Goal: Information Seeking & Learning: Find specific fact

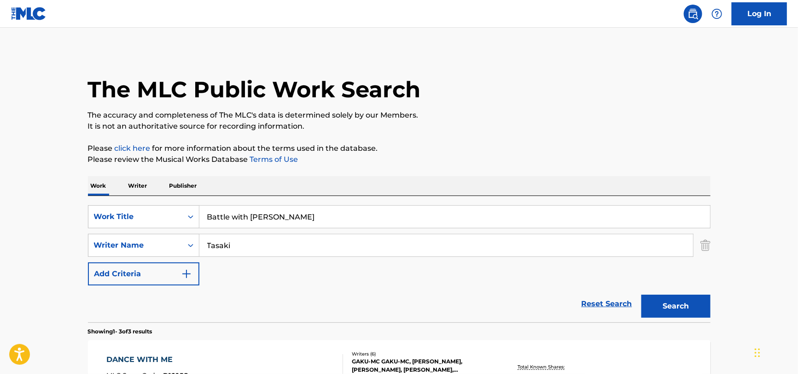
drag, startPoint x: 298, startPoint y: 217, endPoint x: 0, endPoint y: 269, distance: 302.7
click at [1, 269] on main "The MLC Public Work Search The accuracy and completeness of The MLC's data is d…" at bounding box center [399, 315] width 798 height 574
paste input "Tough Guy"
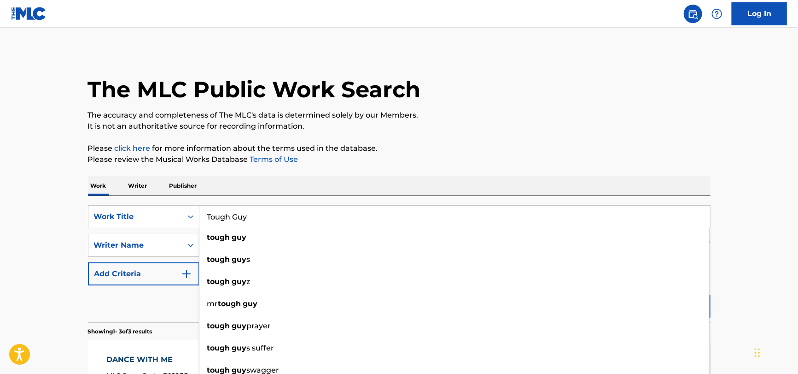
type input "Tough Guy"
click at [144, 301] on div "Reset Search Search" at bounding box center [399, 303] width 623 height 37
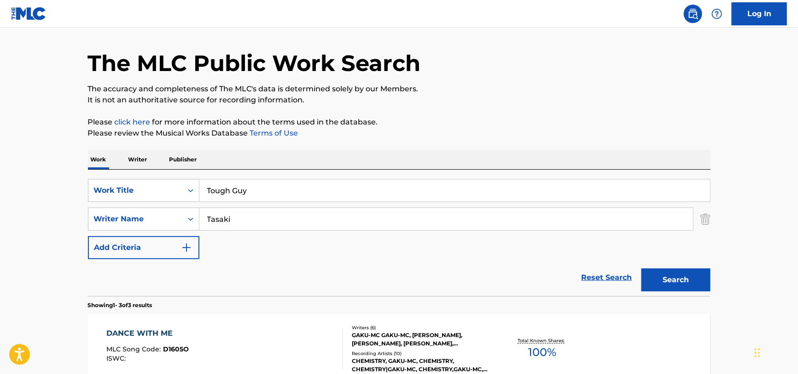
scroll to position [138, 0]
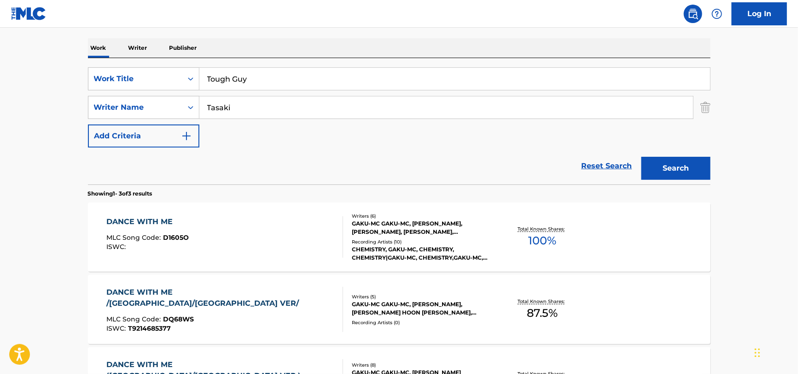
drag, startPoint x: 282, startPoint y: 106, endPoint x: 0, endPoint y: 82, distance: 282.5
click at [0, 82] on html "Accessibility Screen-Reader Guide, Feedback, and Issue Reporting | New window C…" at bounding box center [399, 49] width 798 height 374
paste input "[PERSON_NAME]"
type input "[PERSON_NAME]"
click at [642, 157] on button "Search" at bounding box center [676, 168] width 69 height 23
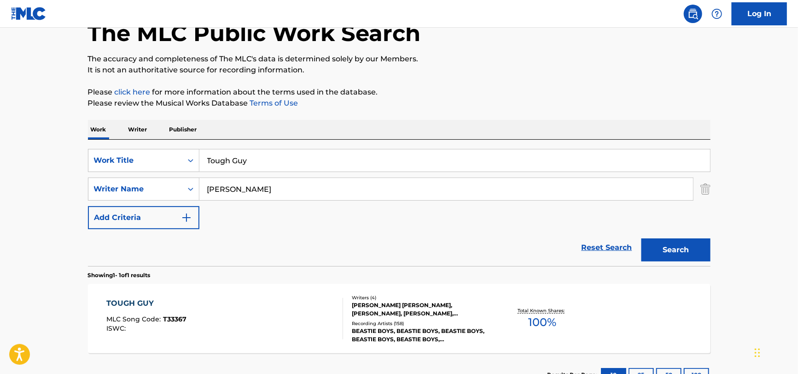
scroll to position [128, 0]
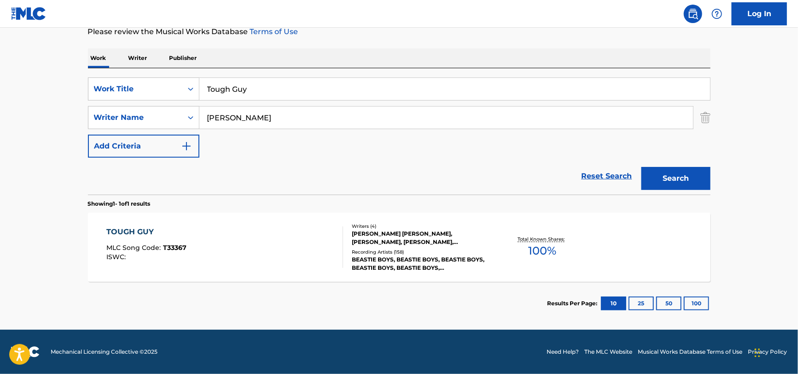
click at [172, 240] on div "TOUGH GUY MLC Song Code : T33367 ISWC :" at bounding box center [146, 246] width 80 height 41
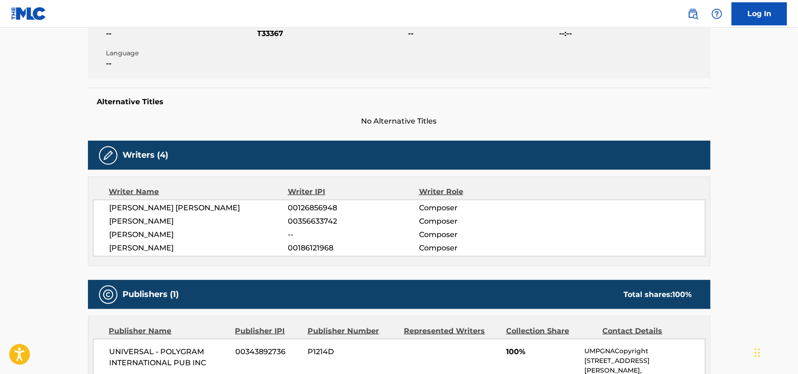
scroll to position [184, 0]
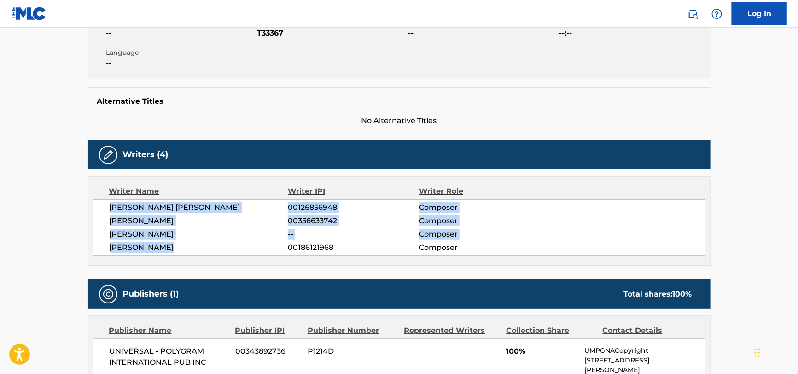
drag, startPoint x: 105, startPoint y: 204, endPoint x: 199, endPoint y: 257, distance: 107.5
click at [199, 257] on div "Writer Name Writer IPI Writer Role [PERSON_NAME] [PERSON_NAME] 00126856948 Comp…" at bounding box center [399, 220] width 623 height 89
copy div "[PERSON_NAME] [PERSON_NAME] 00126856948 Composer [PERSON_NAME] 00356633742 Comp…"
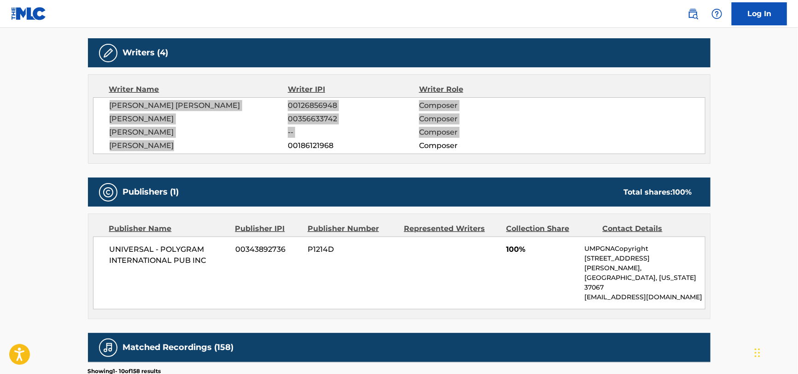
scroll to position [368, 0]
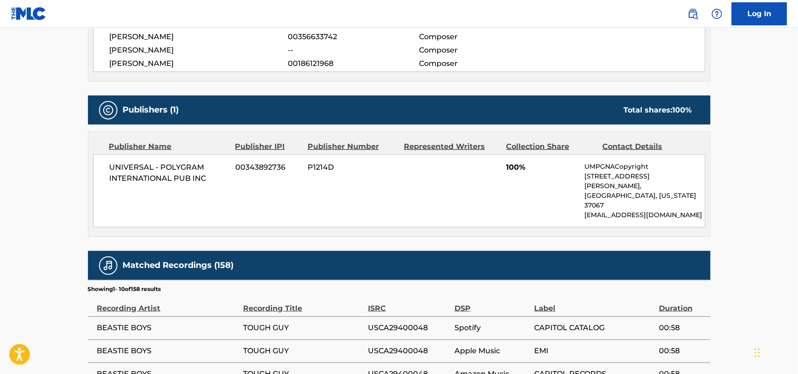
click at [181, 165] on span "UNIVERSAL - POLYGRAM INTERNATIONAL PUB INC" at bounding box center [169, 173] width 119 height 22
copy div "UNIVERSAL - POLYGRAM INTERNATIONAL PUB INC"
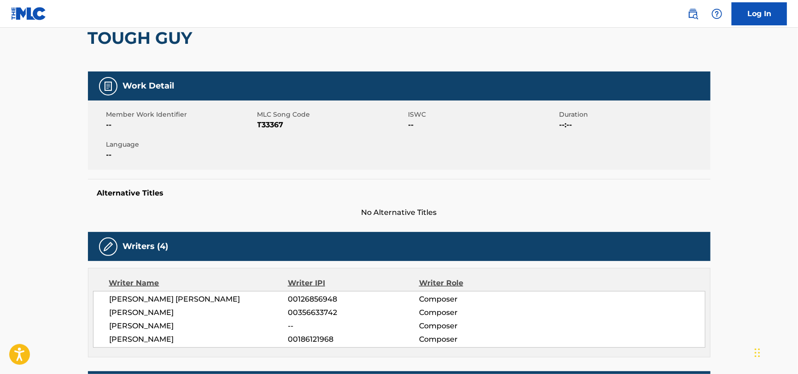
scroll to position [0, 0]
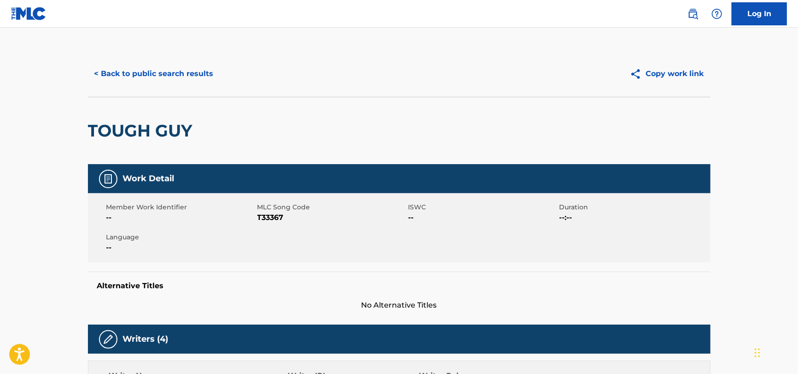
click at [269, 221] on span "T33367" at bounding box center [332, 217] width 149 height 11
copy span "T33367"
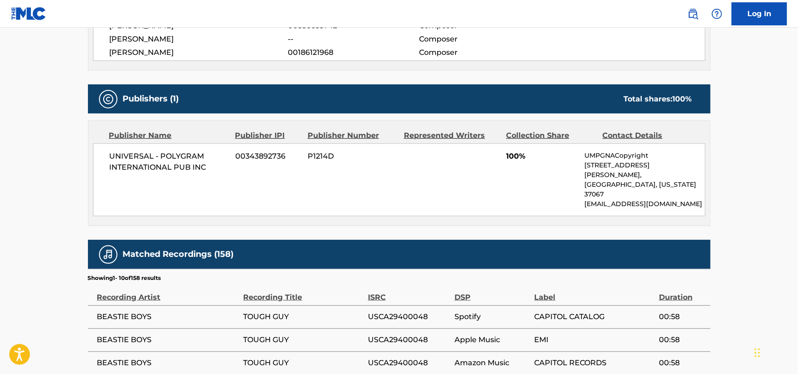
scroll to position [460, 0]
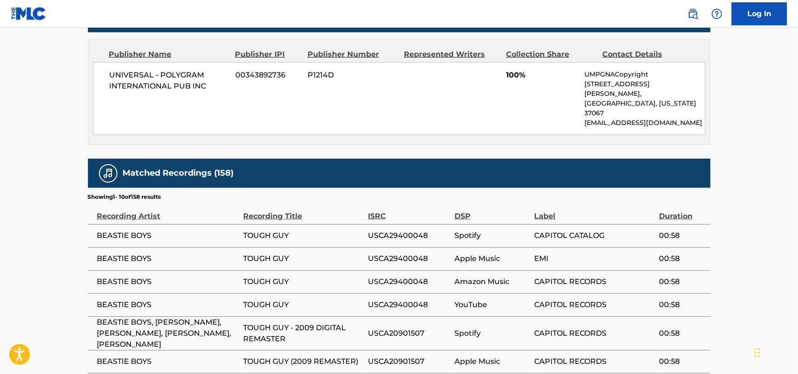
click at [118, 299] on span "BEASTIE BOYS" at bounding box center [168, 304] width 142 height 11
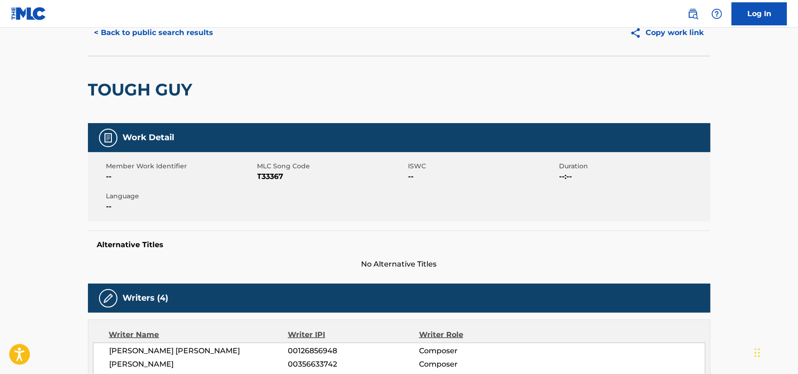
scroll to position [0, 0]
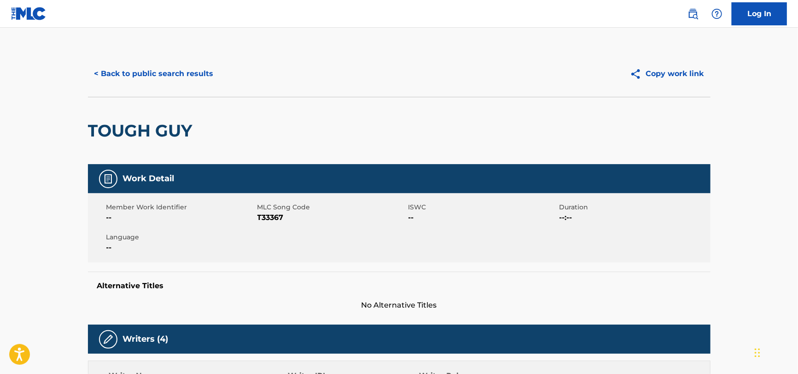
click at [162, 61] on div "< Back to public search results Copy work link" at bounding box center [399, 74] width 623 height 46
click at [164, 65] on button "< Back to public search results" at bounding box center [154, 73] width 132 height 23
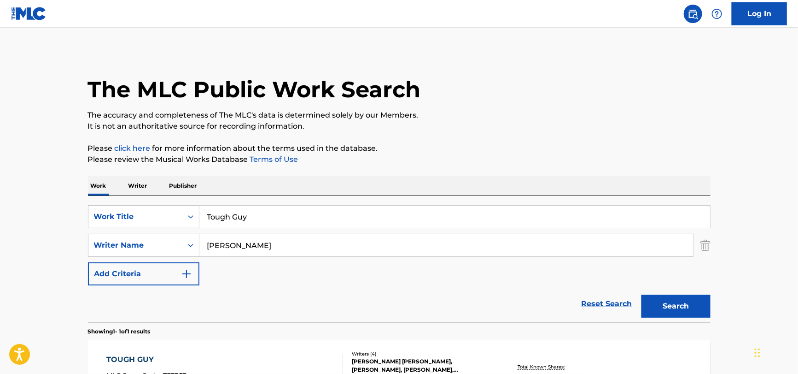
scroll to position [75, 0]
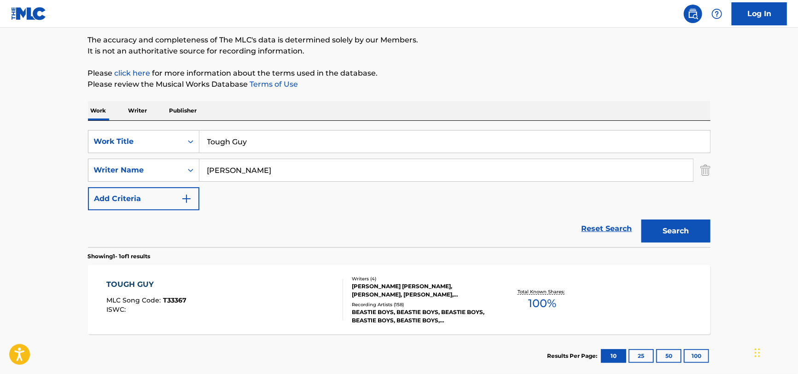
drag, startPoint x: 287, startPoint y: 174, endPoint x: 94, endPoint y: 183, distance: 192.3
click at [94, 183] on div "SearchWithCriteria51a755bf-0c1e-475b-b9ce-42f9f4dd0242 Work Title Tough Guy Sea…" at bounding box center [399, 170] width 623 height 80
paste input "[PERSON_NAME]"
type input "[PERSON_NAME]"
click at [270, 129] on div "SearchWithCriteria51a755bf-0c1e-475b-b9ce-42f9f4dd0242 Work Title Tough Guy Sea…" at bounding box center [399, 184] width 623 height 126
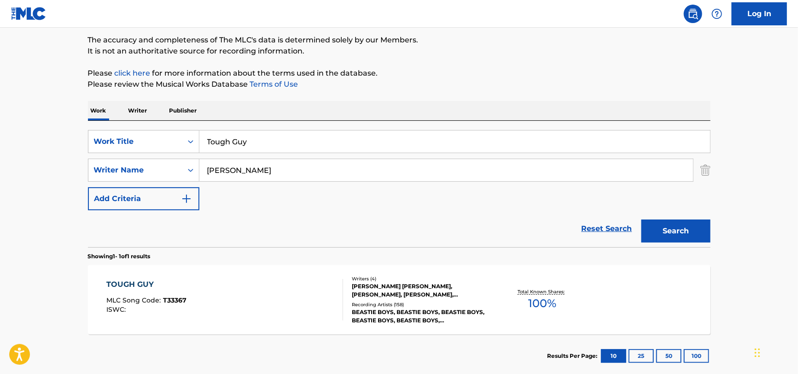
click at [268, 137] on input "Tough Guy" at bounding box center [454, 141] width 511 height 22
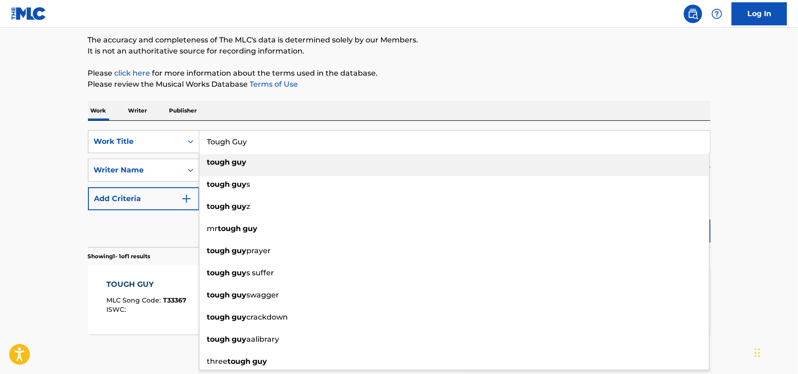
click at [268, 137] on input "Tough Guy" at bounding box center [454, 141] width 511 height 22
paste input "Slow Ride"
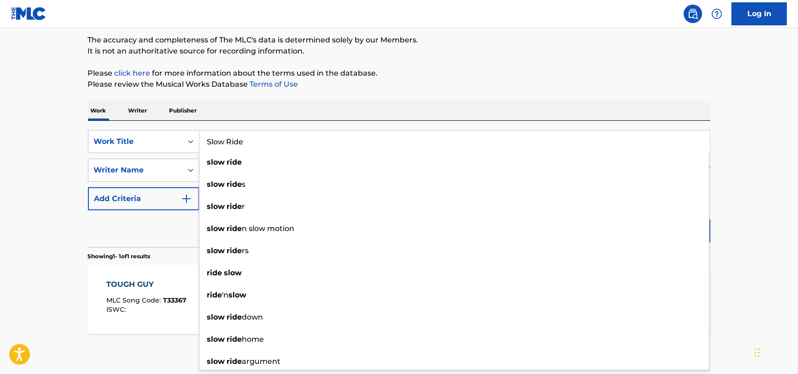
type input "Slow Ride"
click at [116, 227] on div "Reset Search Search" at bounding box center [399, 228] width 623 height 37
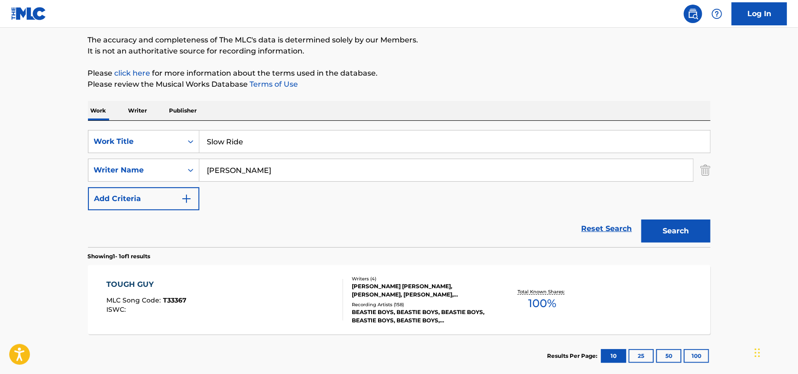
click at [248, 166] on input "[PERSON_NAME]" at bounding box center [446, 170] width 494 height 22
click at [642, 219] on button "Search" at bounding box center [676, 230] width 69 height 23
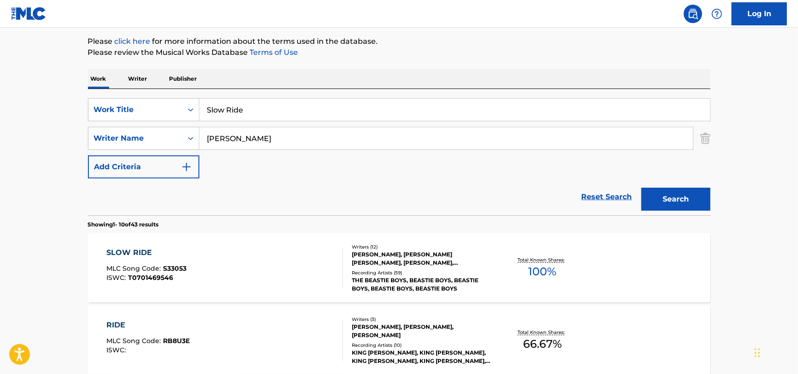
scroll to position [121, 0]
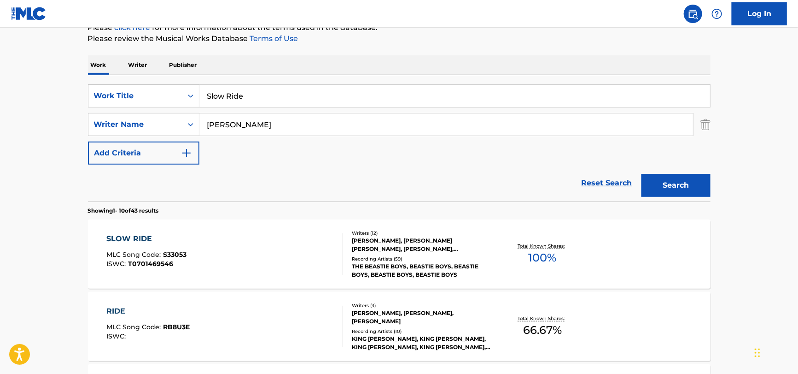
click at [272, 241] on div "SLOW RIDE MLC Song Code : S33053 ISWC : T0701469546" at bounding box center [224, 253] width 237 height 41
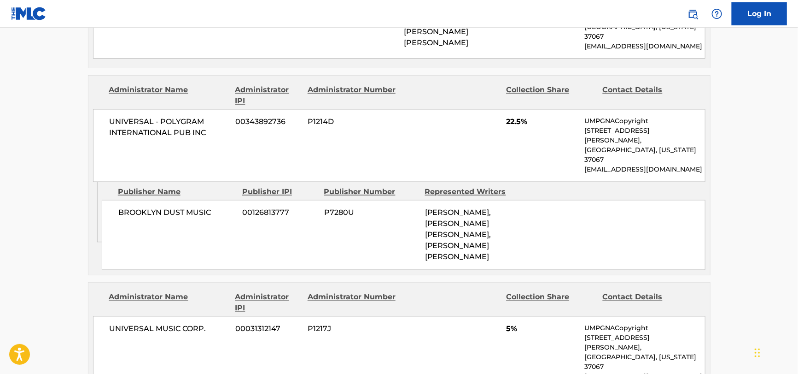
scroll to position [1151, 0]
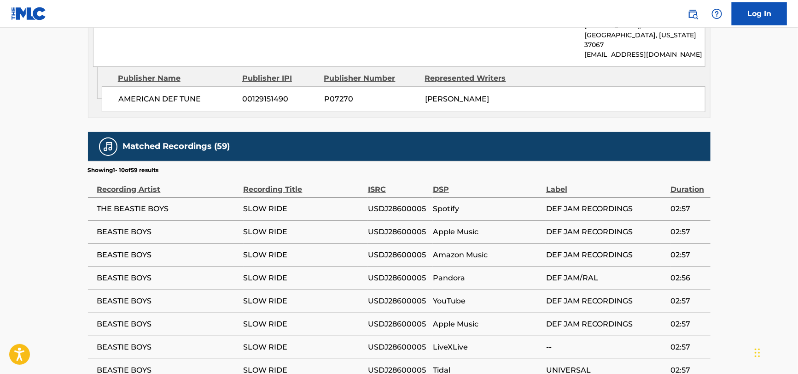
click at [131, 318] on span "BEASTIE BOYS" at bounding box center [168, 323] width 142 height 11
click at [130, 318] on span "BEASTIE BOYS" at bounding box center [168, 323] width 142 height 11
copy div "BEASTIE BOYS"
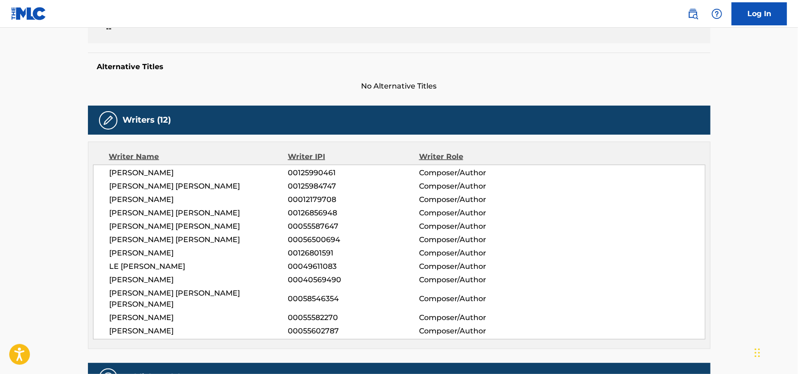
scroll to position [92, 0]
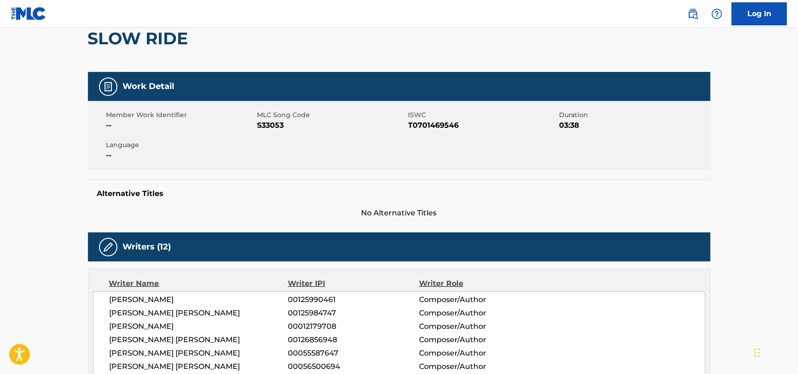
click at [262, 126] on span "S33053" at bounding box center [332, 125] width 149 height 11
click at [263, 126] on span "S33053" at bounding box center [332, 125] width 149 height 11
copy span "S33053"
click at [426, 123] on span "T0701469546" at bounding box center [483, 125] width 149 height 11
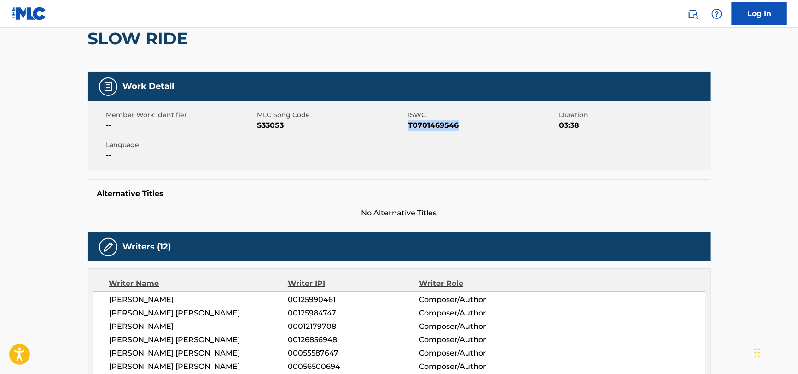
copy span "T0701469546"
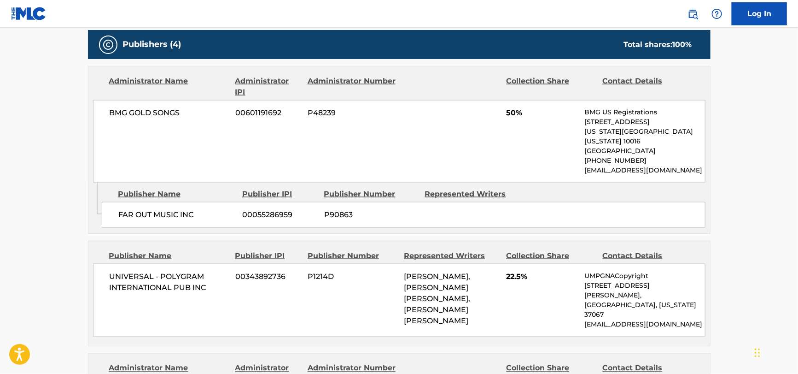
scroll to position [553, 0]
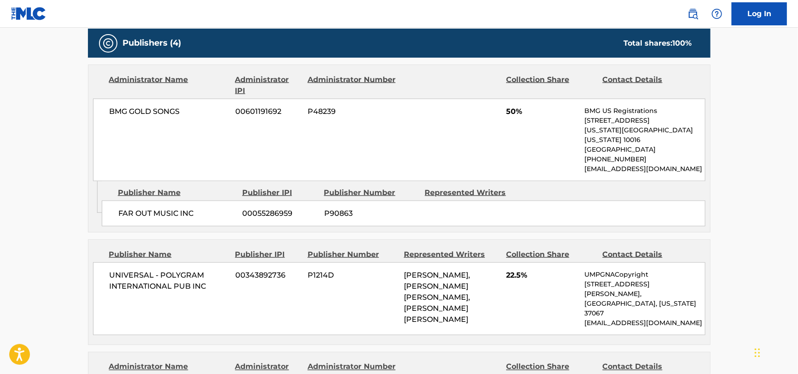
click at [158, 107] on div "BMG GOLD SONGS 00601191692 P48239 50% BMG US Registrations [STREET_ADDRESS][US_…" at bounding box center [399, 140] width 613 height 82
copy div "BMG GOLD SONGS"
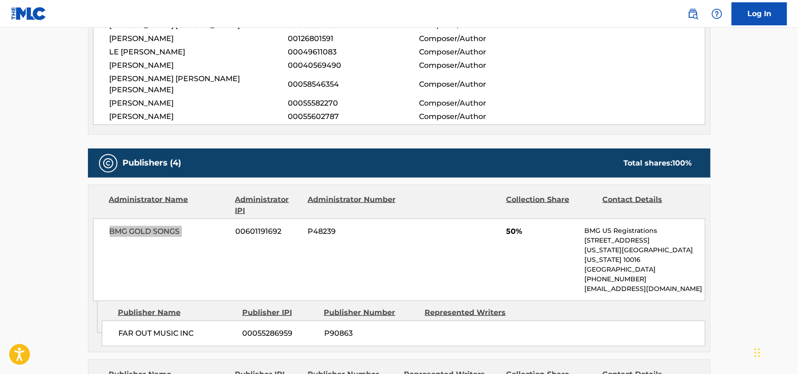
scroll to position [415, 0]
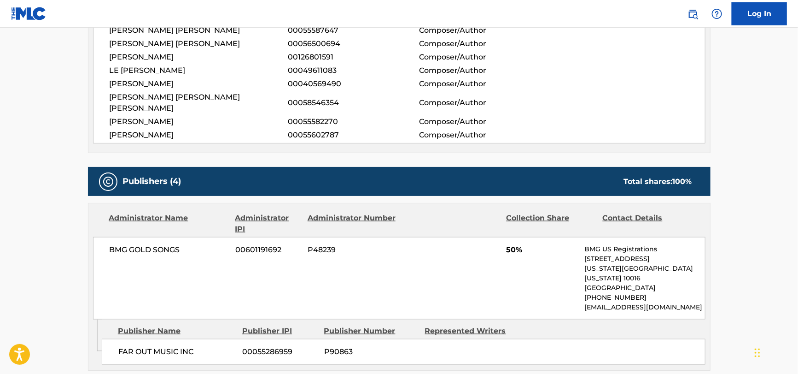
click at [135, 346] on span "FAR OUT MUSIC INC" at bounding box center [176, 351] width 117 height 11
copy div "FAR OUT MUSIC INC"
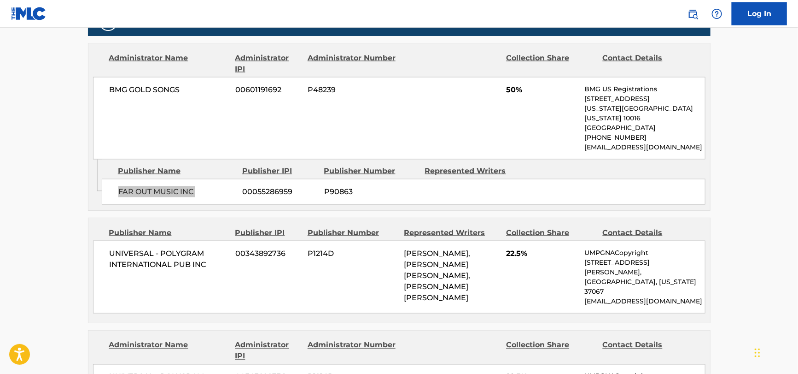
scroll to position [598, 0]
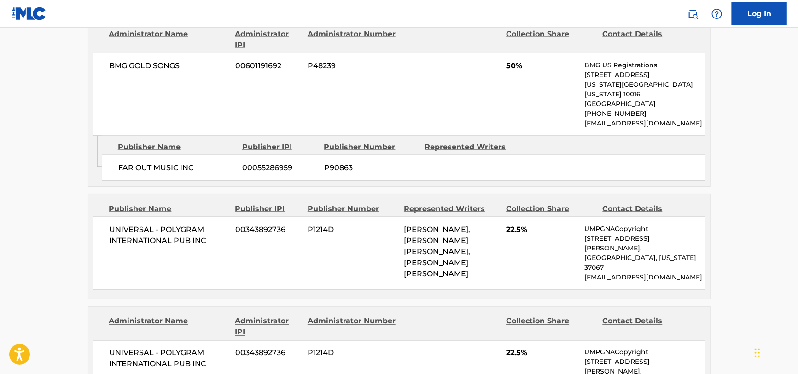
click at [153, 224] on span "UNIVERSAL - POLYGRAM INTERNATIONAL PUB INC" at bounding box center [169, 235] width 119 height 22
click at [152, 224] on span "UNIVERSAL - POLYGRAM INTERNATIONAL PUB INC" at bounding box center [169, 235] width 119 height 22
copy div "UNIVERSAL - POLYGRAM INTERNATIONAL PUB INC"
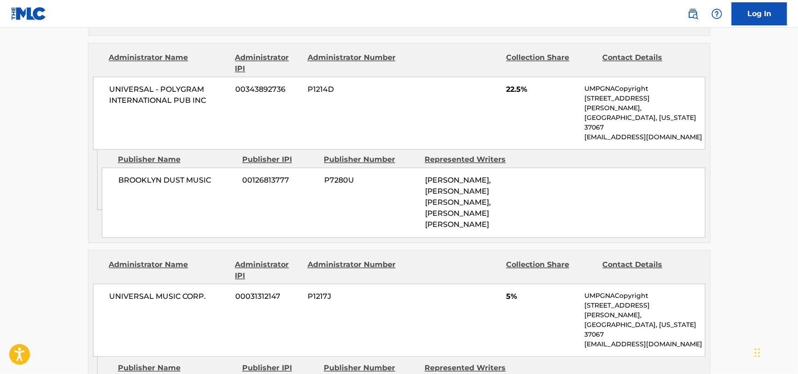
scroll to position [875, 0]
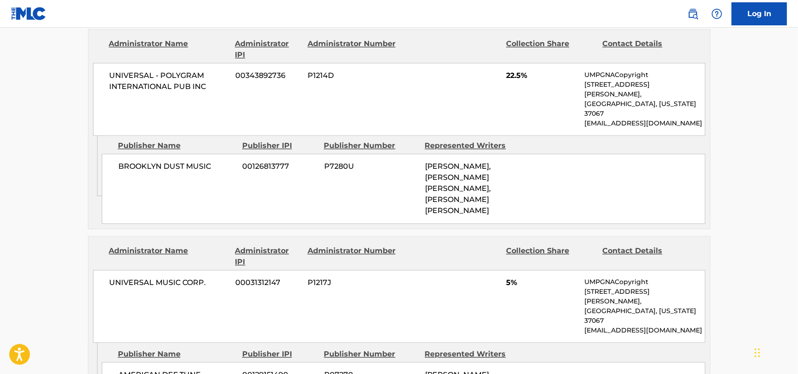
click at [158, 362] on div "AMERICAN DEF TUNE 00129151490 P07270 [PERSON_NAME]" at bounding box center [404, 375] width 604 height 26
copy div "AMERICAN DEF TUNE"
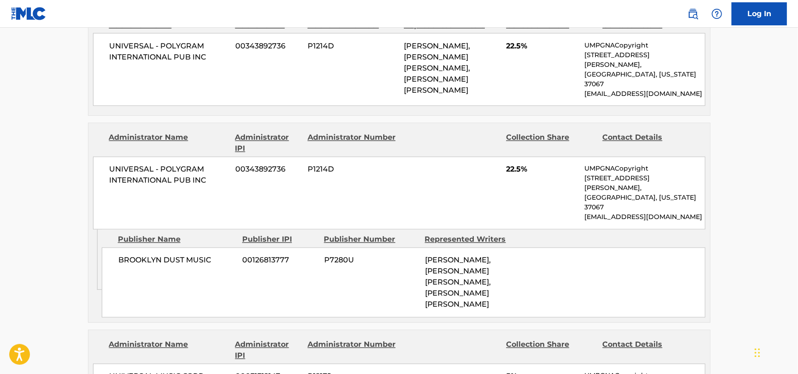
scroll to position [737, 0]
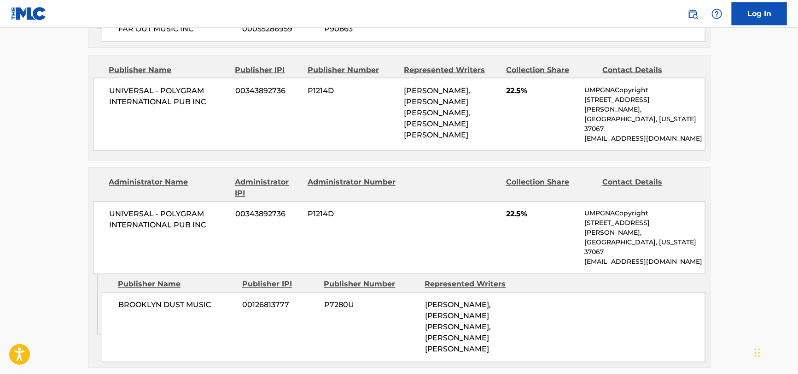
click at [180, 299] on span "BROOKLYN DUST MUSIC" at bounding box center [176, 304] width 117 height 11
click at [177, 299] on span "BROOKLYN DUST MUSIC" at bounding box center [176, 304] width 117 height 11
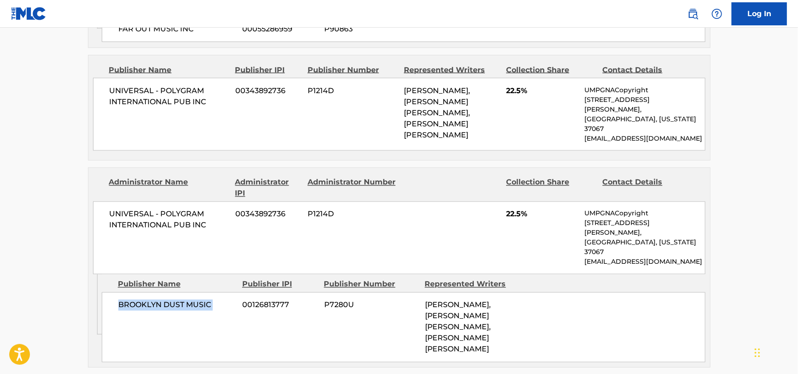
click at [177, 299] on span "BROOKLYN DUST MUSIC" at bounding box center [176, 304] width 117 height 11
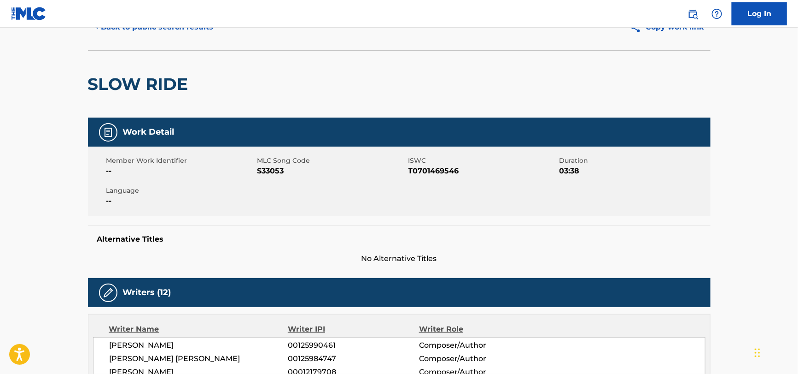
scroll to position [0, 0]
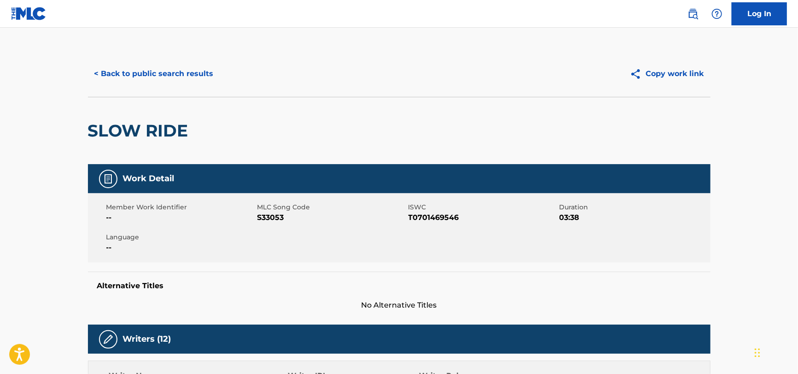
click at [177, 82] on button "< Back to public search results" at bounding box center [154, 73] width 132 height 23
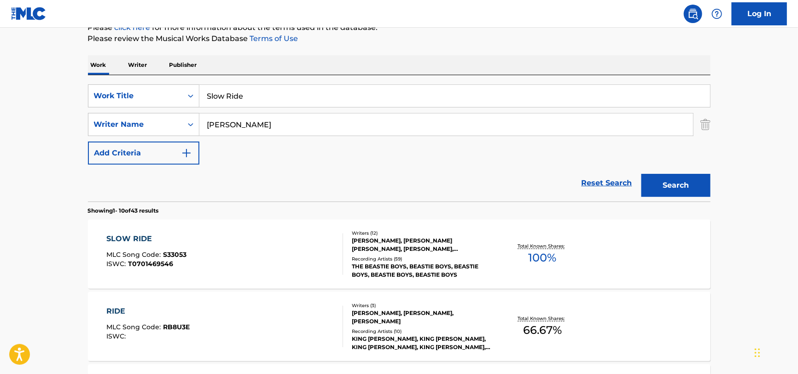
drag, startPoint x: 291, startPoint y: 135, endPoint x: 182, endPoint y: 136, distance: 109.7
click at [137, 141] on div "SearchWithCriteria51a755bf-0c1e-475b-b9ce-42f9f4dd0242 Work Title Slow Ride Sea…" at bounding box center [399, 124] width 623 height 80
paste input "ea"
type input "Rea"
drag, startPoint x: 310, startPoint y: 100, endPoint x: 150, endPoint y: 117, distance: 160.7
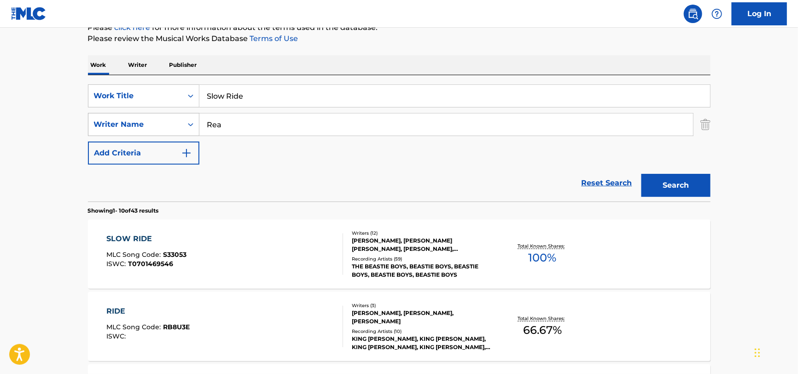
click at [136, 117] on div "SearchWithCriteria51a755bf-0c1e-475b-b9ce-42f9f4dd0242 Work Title Slow Ride Sea…" at bounding box center [399, 124] width 623 height 80
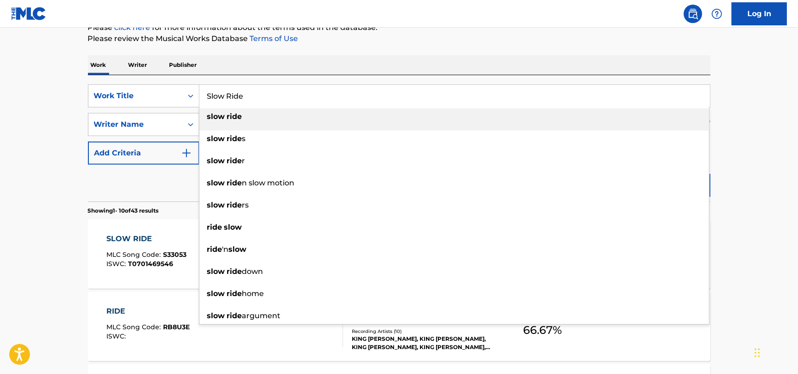
paste input "TWO ROADS"
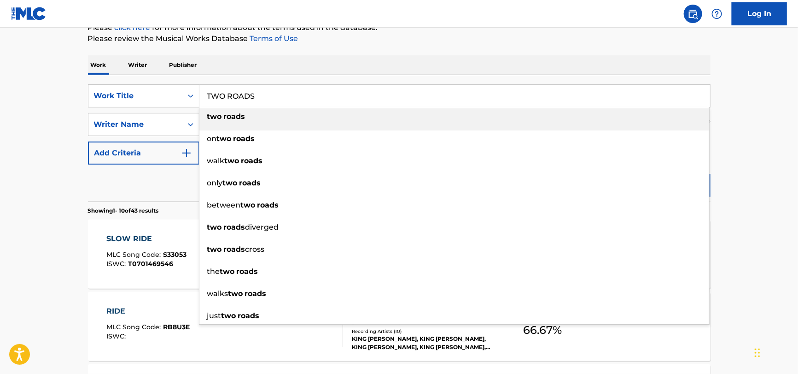
type input "TWO ROADS"
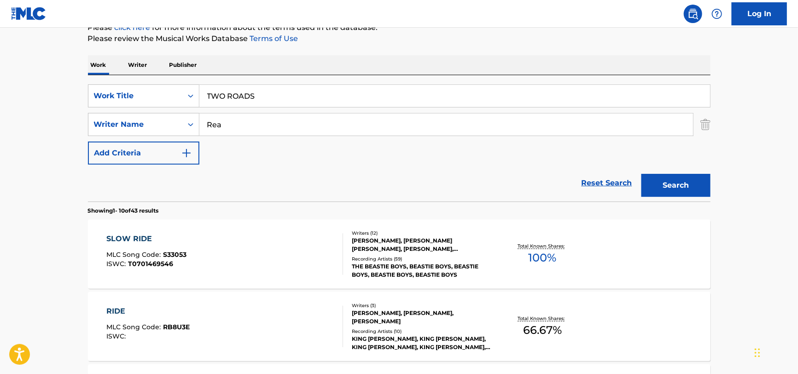
click at [252, 122] on input "Rea" at bounding box center [446, 124] width 494 height 22
click at [642, 174] on button "Search" at bounding box center [676, 185] width 69 height 23
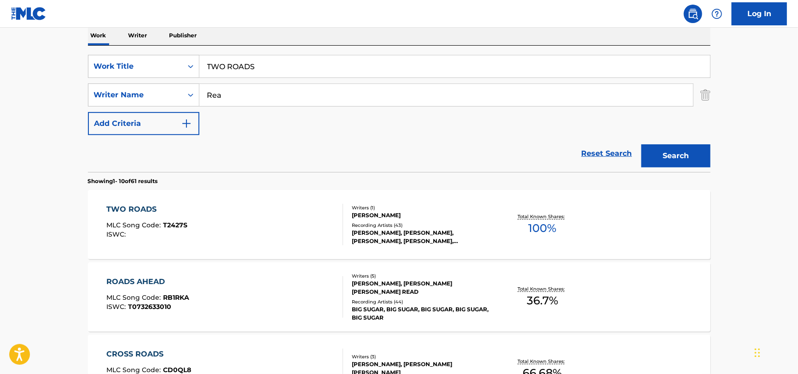
scroll to position [167, 0]
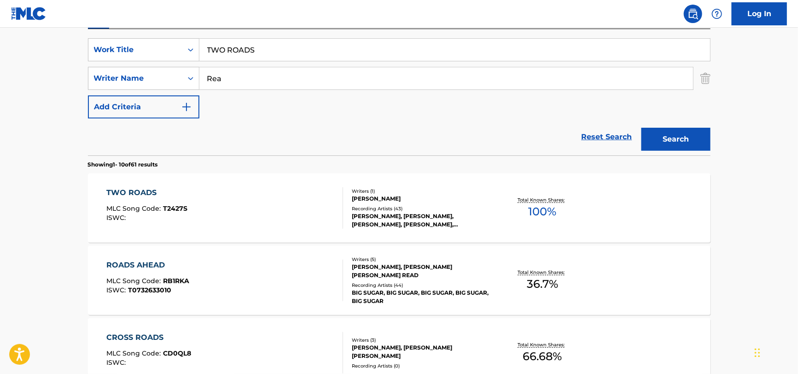
click at [241, 215] on div "TWO ROADS MLC Song Code : T2427S ISWC :" at bounding box center [224, 207] width 237 height 41
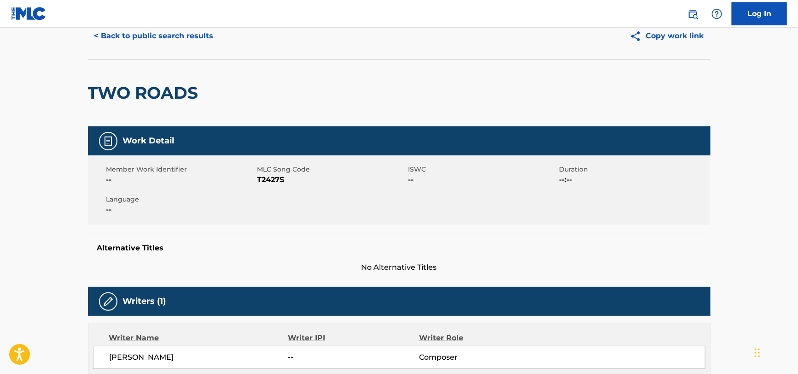
scroll to position [92, 0]
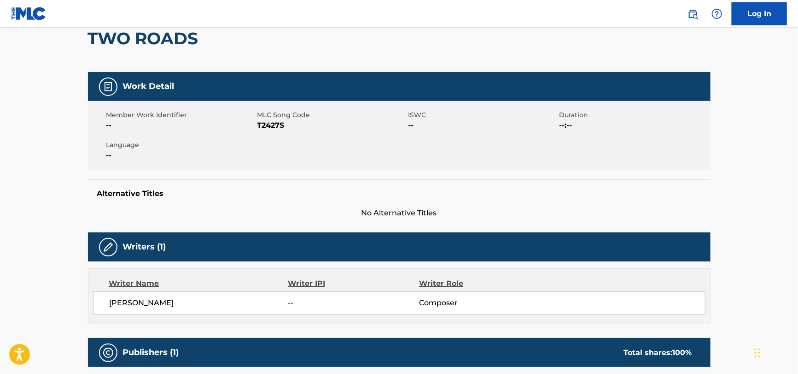
click at [266, 126] on span "T2427S" at bounding box center [332, 125] width 149 height 11
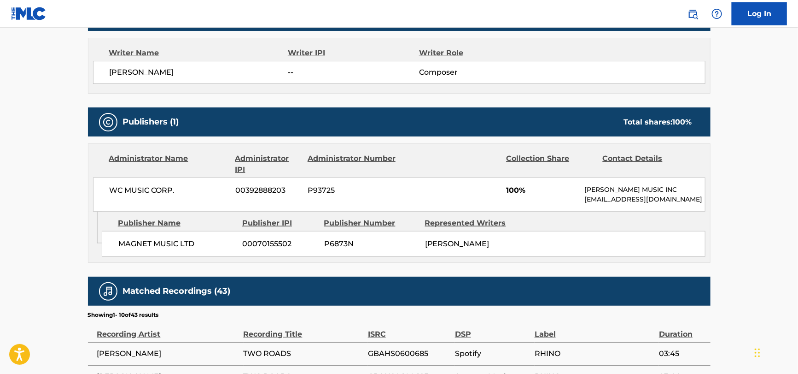
scroll to position [368, 0]
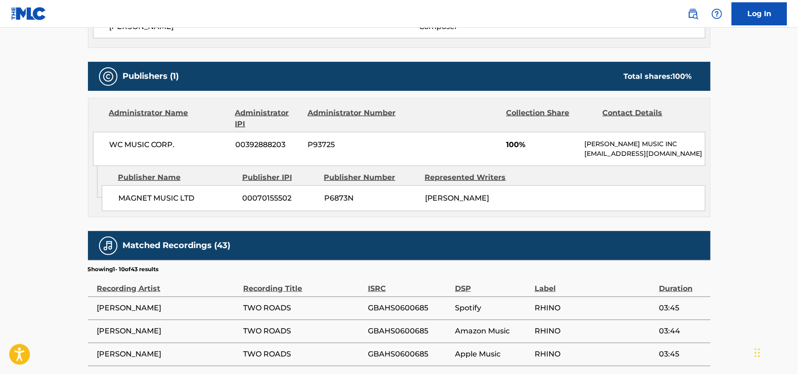
click at [135, 143] on span "WC MUSIC CORP." at bounding box center [169, 144] width 119 height 11
click at [145, 187] on div "MAGNET MUSIC LTD 00070155502 P6873N [PERSON_NAME]" at bounding box center [404, 198] width 604 height 26
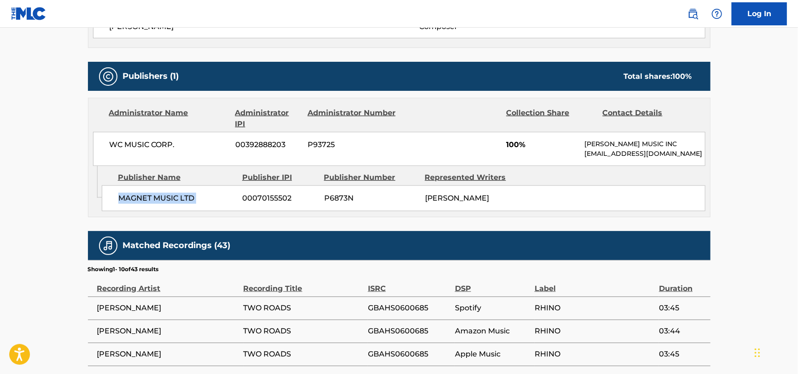
click at [145, 188] on div "MAGNET MUSIC LTD 00070155502 P6873N [PERSON_NAME]" at bounding box center [404, 198] width 604 height 26
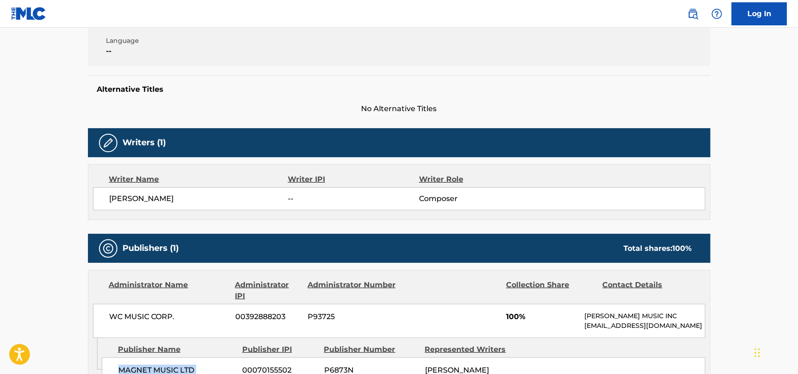
scroll to position [0, 0]
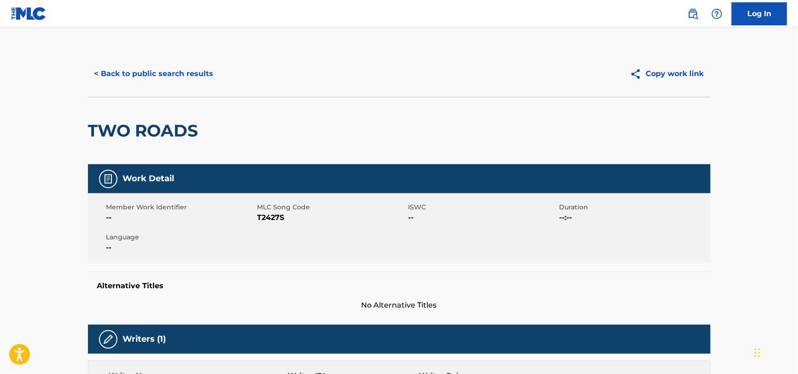
click at [143, 67] on button "< Back to public search results" at bounding box center [154, 73] width 132 height 23
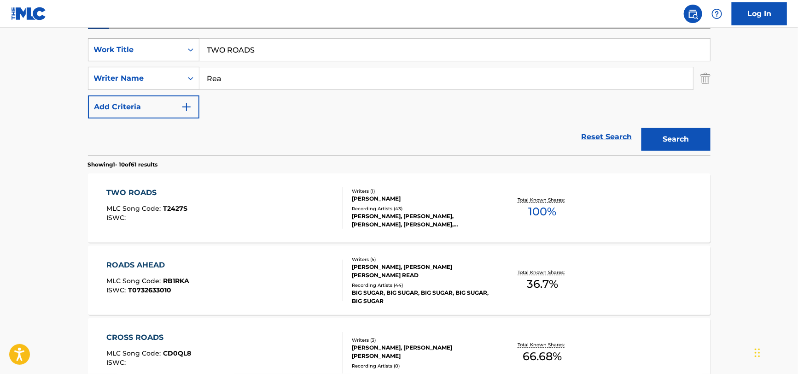
drag, startPoint x: 302, startPoint y: 53, endPoint x: 94, endPoint y: 55, distance: 207.3
click at [94, 55] on div "SearchWithCriteria51a755bf-0c1e-475b-b9ce-42f9f4dd0242 Work Title TWO ROADS" at bounding box center [399, 49] width 623 height 23
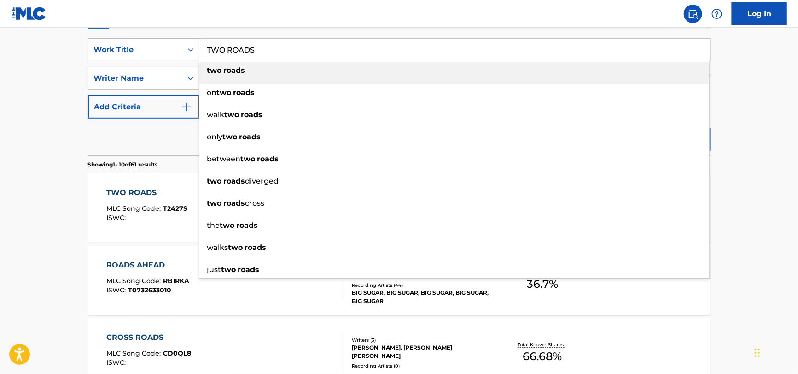
paste input "Auf immer und [PERSON_NAME]"
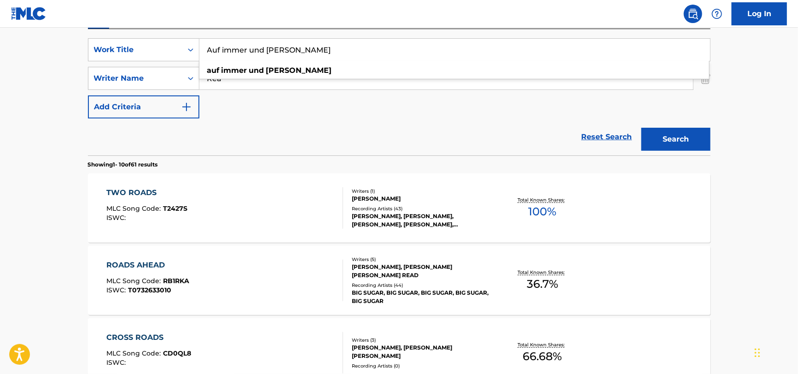
type input "Auf immer und [PERSON_NAME]"
click at [298, 100] on div "SearchWithCriteria51a755bf-0c1e-475b-b9ce-42f9f4dd0242 Work Title Auf immer und…" at bounding box center [399, 78] width 623 height 80
click at [287, 73] on input "Rea" at bounding box center [446, 78] width 494 height 22
click at [642, 128] on button "Search" at bounding box center [676, 139] width 69 height 23
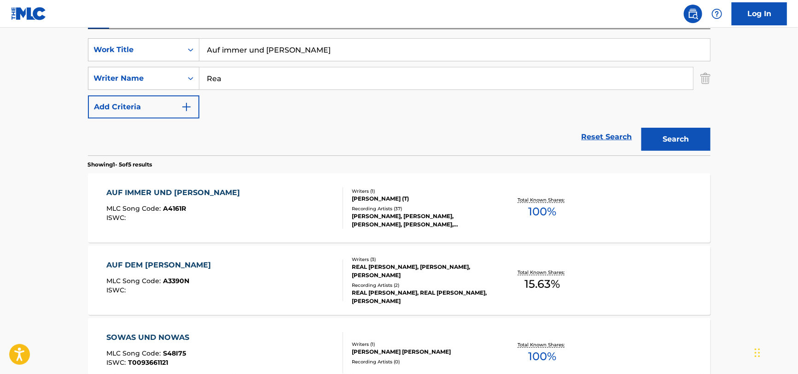
click at [283, 214] on div "AUF IMMER UND [PERSON_NAME] MLC Song Code : A4161R ISWC :" at bounding box center [224, 207] width 237 height 41
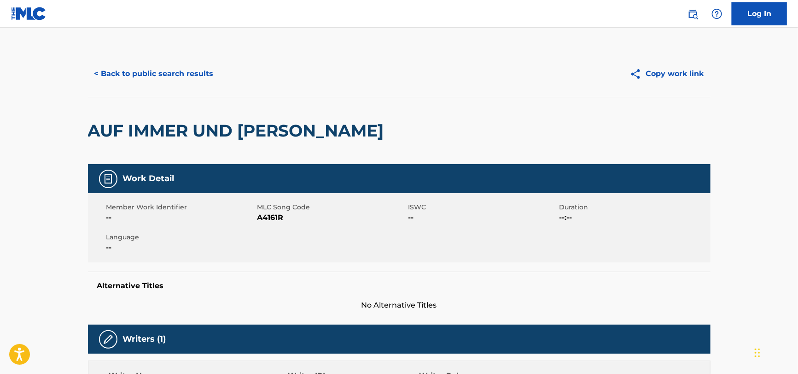
click at [146, 78] on button "< Back to public search results" at bounding box center [154, 73] width 132 height 23
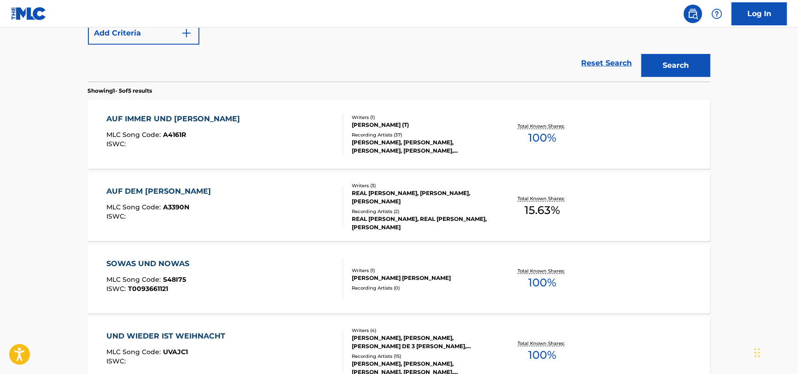
scroll to position [121, 0]
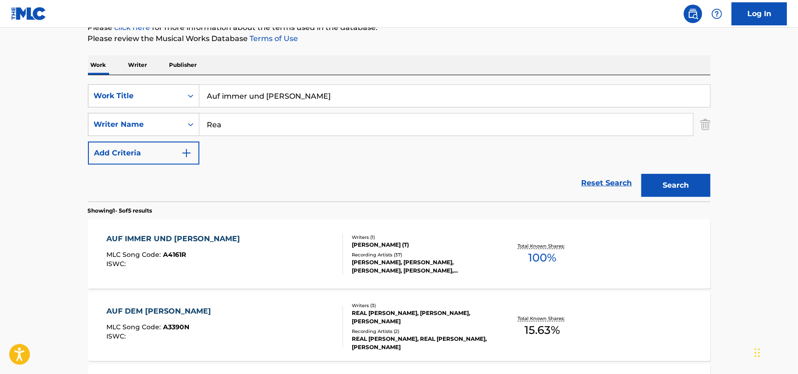
click at [228, 249] on div "AUF IMMER UND [PERSON_NAME] MLC Song Code : A4161R ISWC :" at bounding box center [224, 253] width 237 height 41
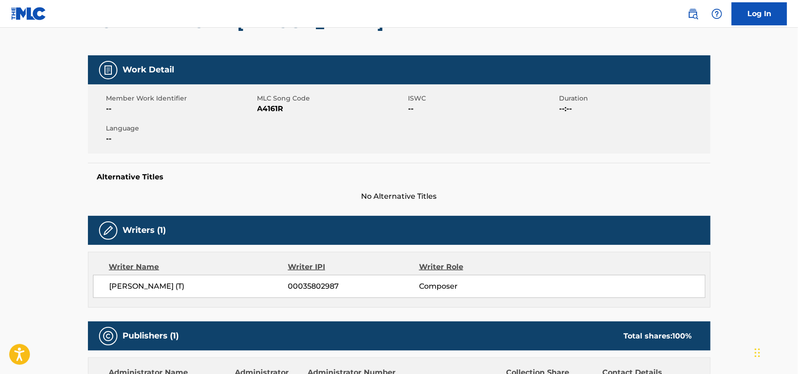
scroll to position [46, 0]
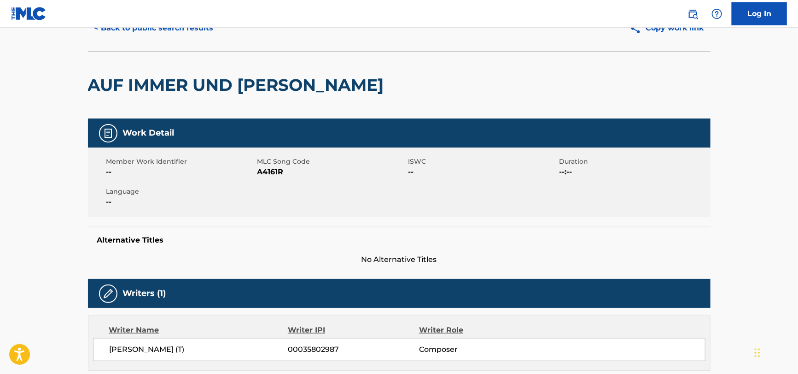
click at [258, 169] on span "A4161R" at bounding box center [332, 171] width 149 height 11
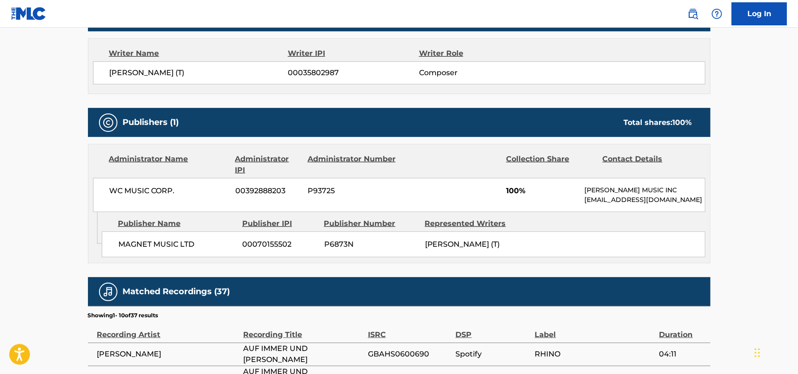
scroll to position [323, 0]
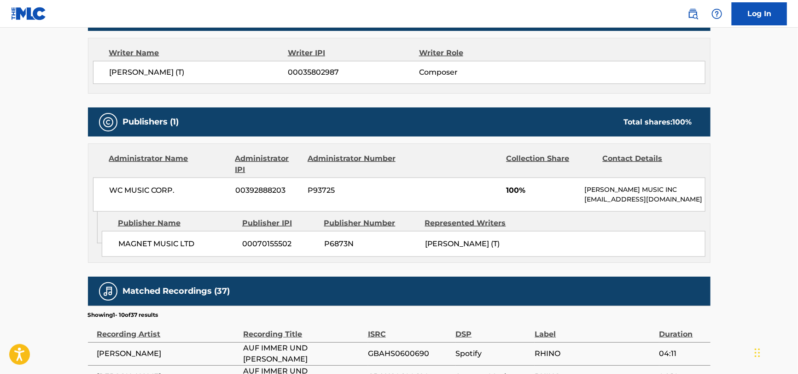
click at [160, 192] on span "WC MUSIC CORP." at bounding box center [169, 190] width 119 height 11
click at [122, 240] on span "MAGNET MUSIC LTD" at bounding box center [176, 243] width 117 height 11
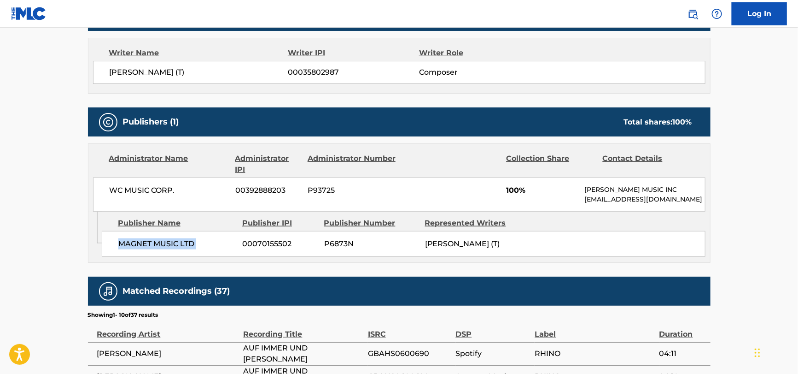
click at [122, 240] on span "MAGNET MUSIC LTD" at bounding box center [176, 243] width 117 height 11
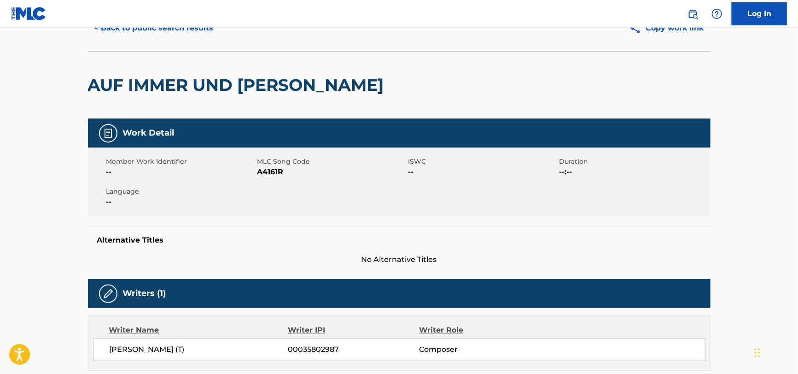
scroll to position [0, 0]
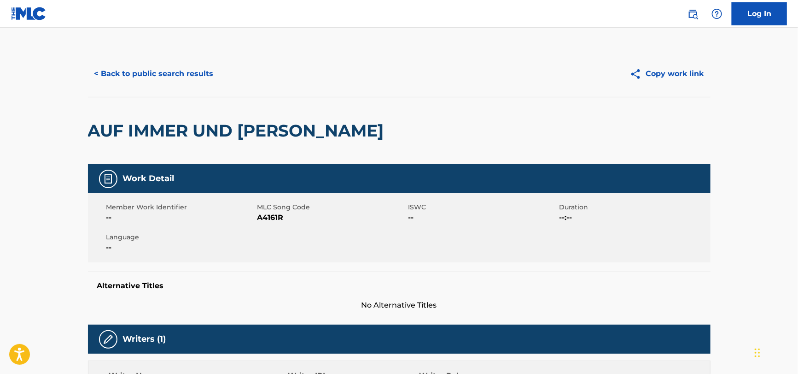
click at [134, 82] on button "< Back to public search results" at bounding box center [154, 73] width 132 height 23
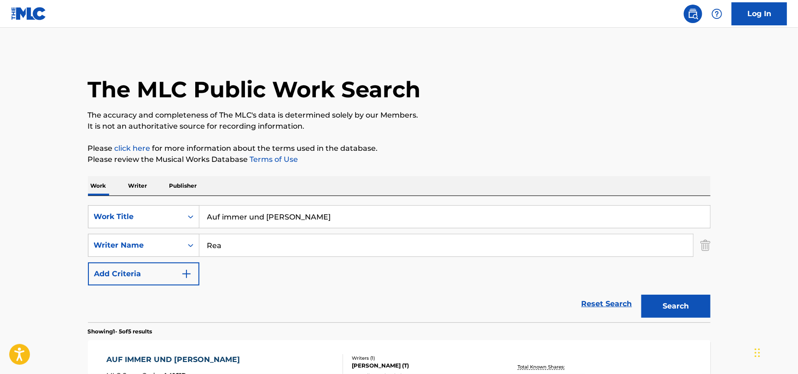
scroll to position [121, 0]
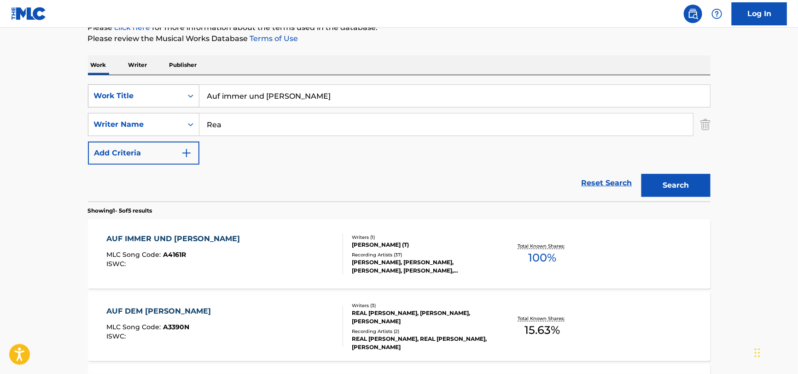
drag, startPoint x: 313, startPoint y: 101, endPoint x: 134, endPoint y: 99, distance: 179.2
click at [134, 99] on div "SearchWithCriteria51a755bf-0c1e-475b-b9ce-42f9f4dd0242 Work Title Auf immer und…" at bounding box center [399, 95] width 623 height 23
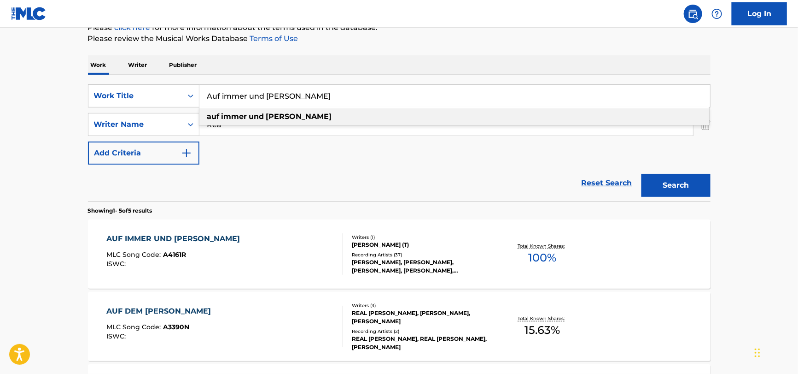
paste input "LITTLE BLONDE PLAITS"
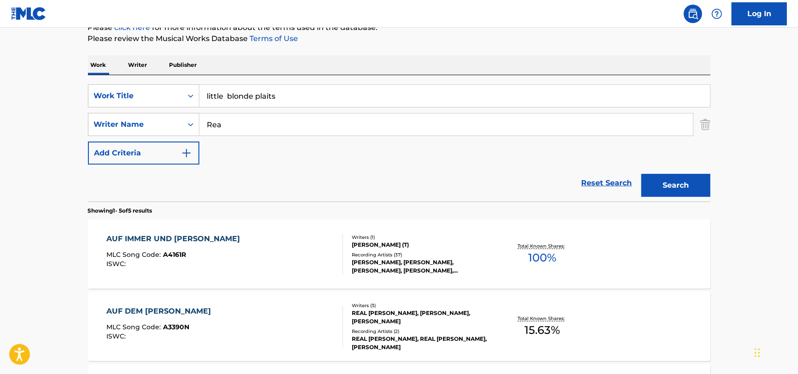
click at [229, 95] on input "little blonde plaits" at bounding box center [454, 96] width 511 height 22
type input "little blonde plaits"
click at [249, 130] on input "Rea" at bounding box center [446, 124] width 494 height 22
click at [642, 174] on button "Search" at bounding box center [676, 185] width 69 height 23
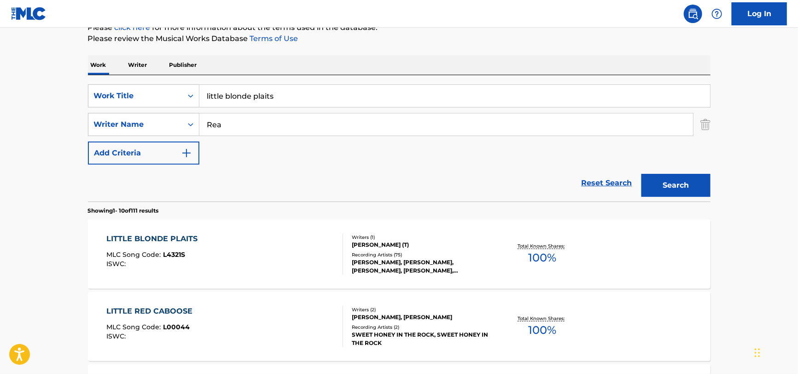
click at [389, 245] on div "[PERSON_NAME] (T)" at bounding box center [421, 245] width 139 height 8
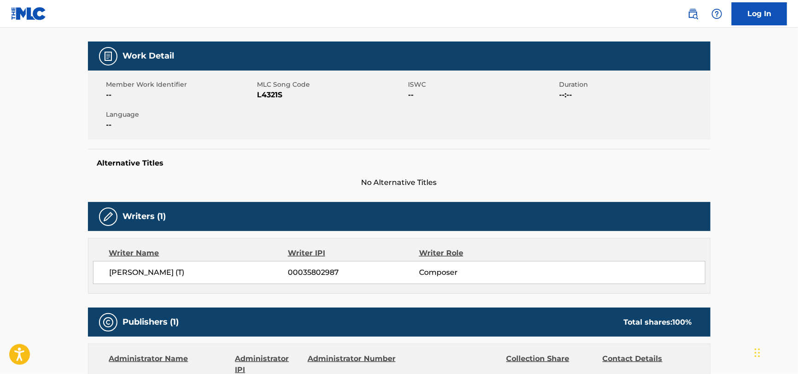
scroll to position [230, 0]
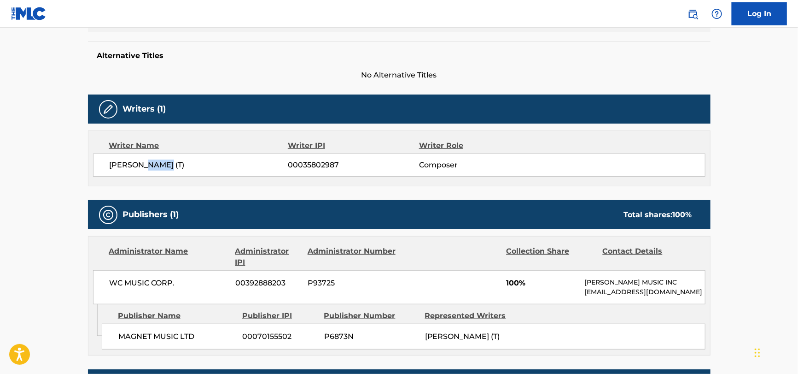
drag, startPoint x: 168, startPoint y: 165, endPoint x: 143, endPoint y: 164, distance: 24.9
click at [143, 164] on span "[PERSON_NAME] (T)" at bounding box center [199, 164] width 179 height 11
click at [146, 165] on span "[PERSON_NAME] (T)" at bounding box center [199, 164] width 179 height 11
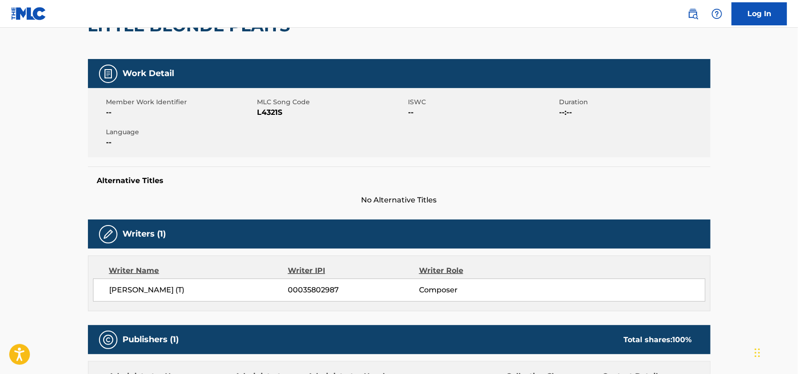
scroll to position [0, 0]
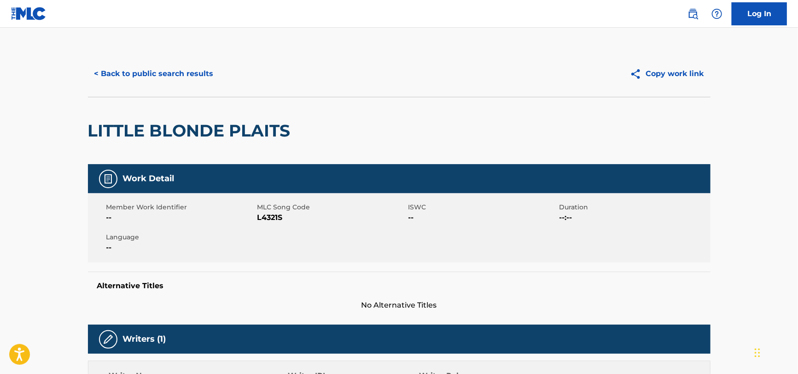
click at [158, 68] on button "< Back to public search results" at bounding box center [154, 73] width 132 height 23
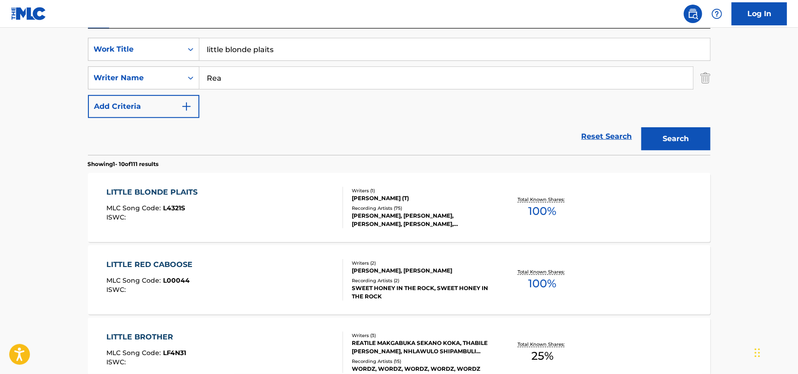
scroll to position [167, 0]
click at [212, 214] on div "LITTLE BLONDE PLAITS MLC Song Code : L4321S ISWC :" at bounding box center [224, 207] width 237 height 41
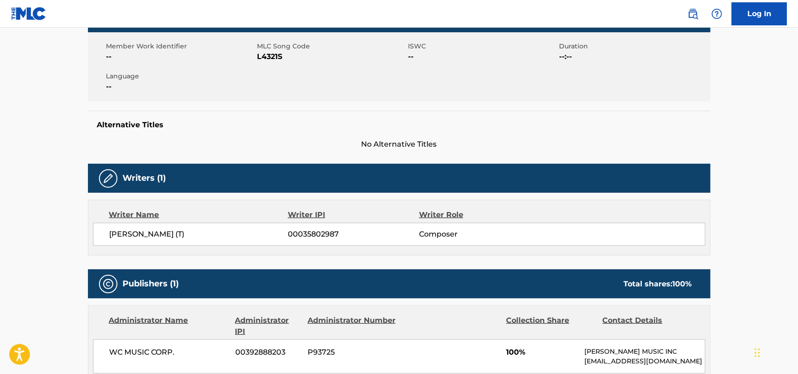
scroll to position [184, 0]
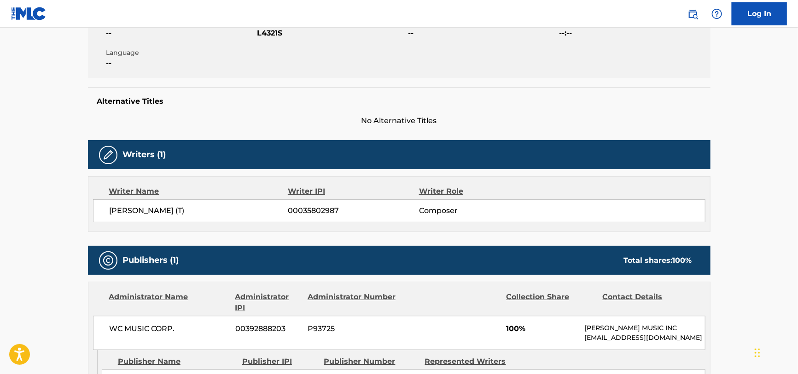
click at [269, 32] on span "L4321S" at bounding box center [332, 33] width 149 height 11
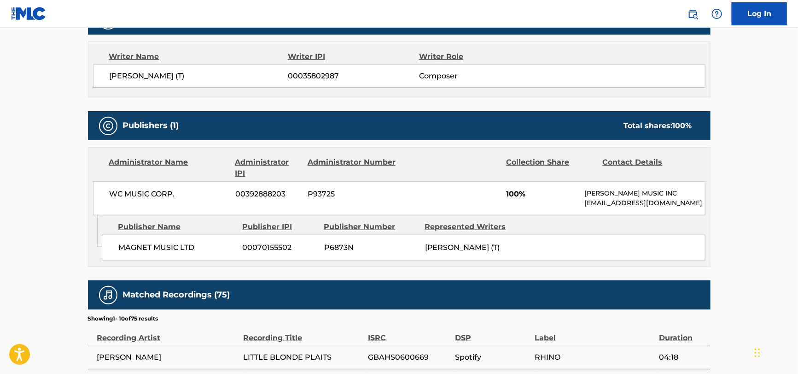
scroll to position [323, 0]
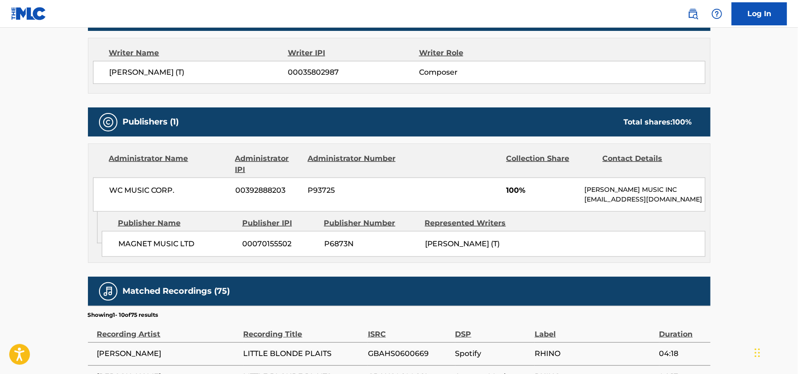
click at [172, 191] on span "WC MUSIC CORP." at bounding box center [169, 190] width 119 height 11
click at [143, 253] on div "MAGNET MUSIC LTD 00070155502 P6873N [PERSON_NAME] (T)" at bounding box center [404, 244] width 604 height 26
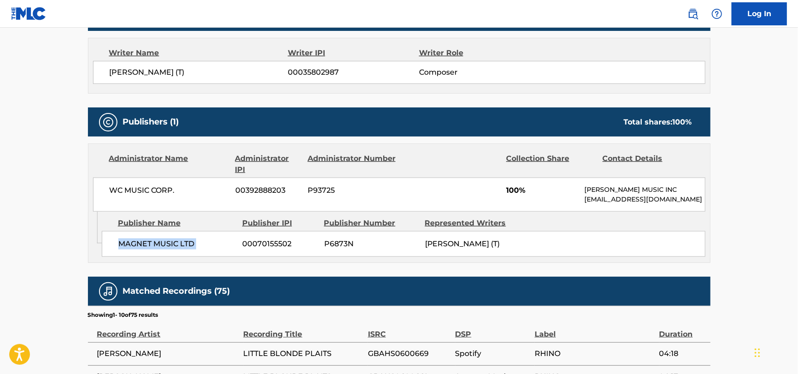
click at [143, 253] on div "MAGNET MUSIC LTD 00070155502 P6873N [PERSON_NAME] (T)" at bounding box center [404, 244] width 604 height 26
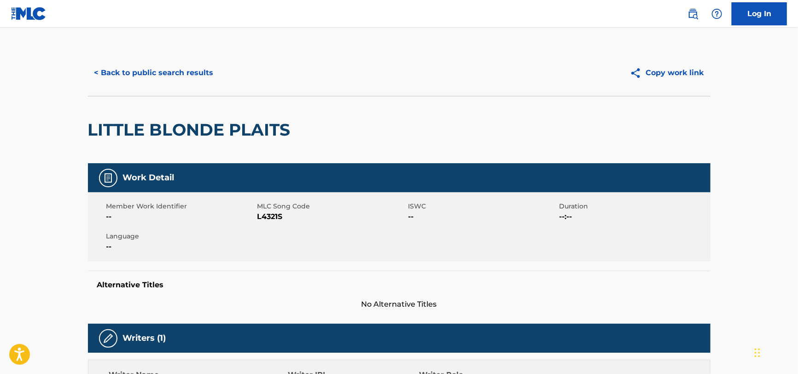
scroll to position [0, 0]
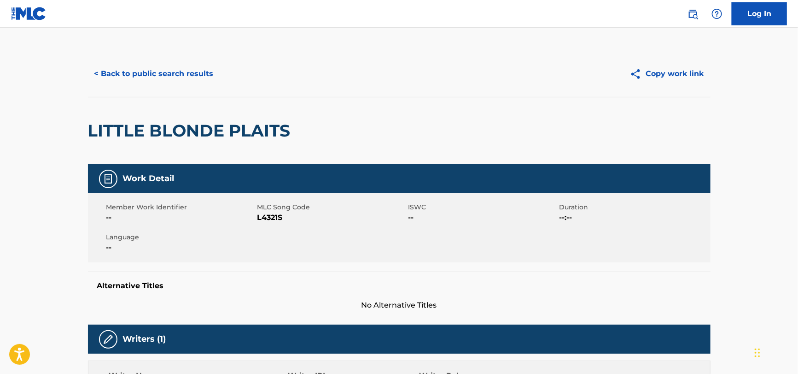
click at [172, 88] on div "< Back to public search results Copy work link" at bounding box center [399, 74] width 623 height 46
click at [175, 81] on button "< Back to public search results" at bounding box center [154, 73] width 132 height 23
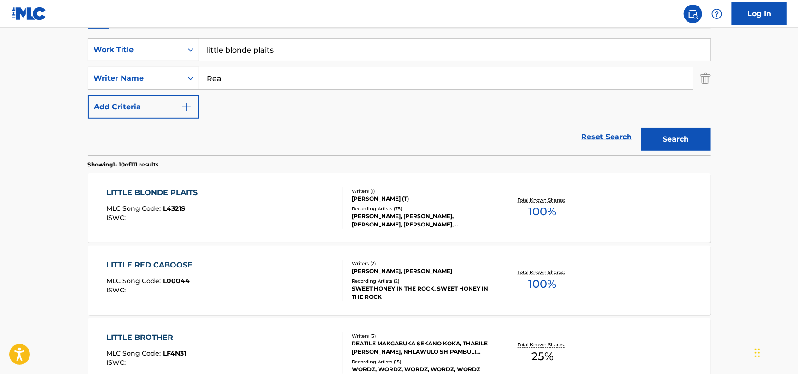
drag, startPoint x: 323, startPoint y: 56, endPoint x: 49, endPoint y: 56, distance: 274.6
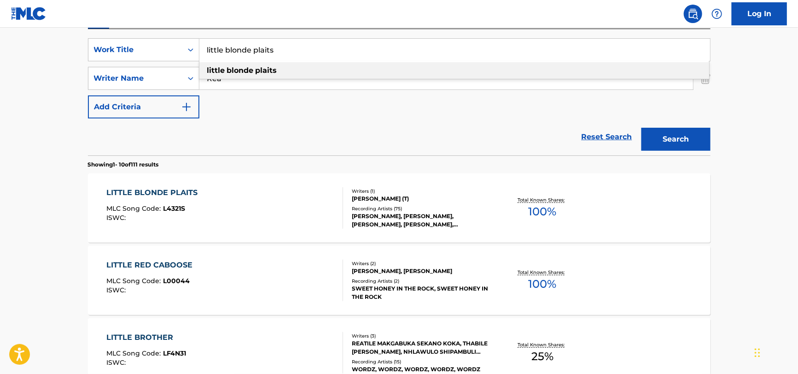
paste input "Omaha Stylee by 311"
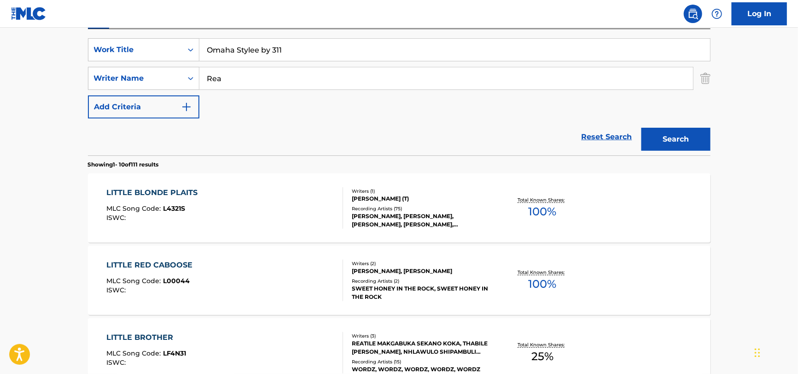
drag, startPoint x: 300, startPoint y: 48, endPoint x: 260, endPoint y: 50, distance: 40.1
click at [260, 50] on input "Omaha Stylee by 311" at bounding box center [454, 50] width 511 height 22
type input "Omaha Stylee"
drag, startPoint x: 228, startPoint y: 122, endPoint x: 239, endPoint y: 58, distance: 64.5
click at [228, 118] on div "Reset Search Search" at bounding box center [399, 136] width 623 height 37
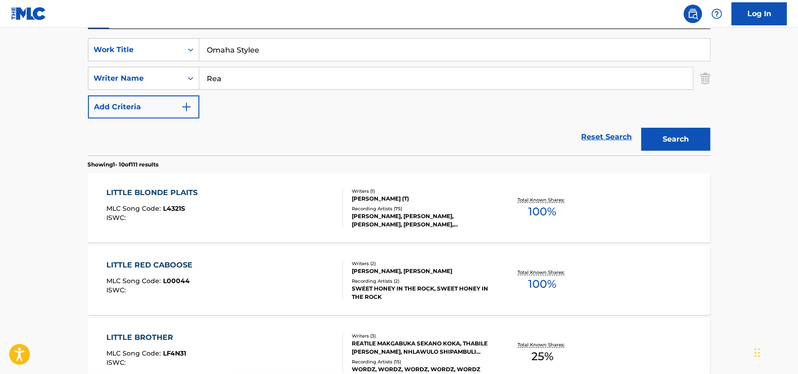
drag, startPoint x: 240, startPoint y: 72, endPoint x: 75, endPoint y: 73, distance: 164.9
click at [642, 128] on button "Search" at bounding box center [676, 139] width 69 height 23
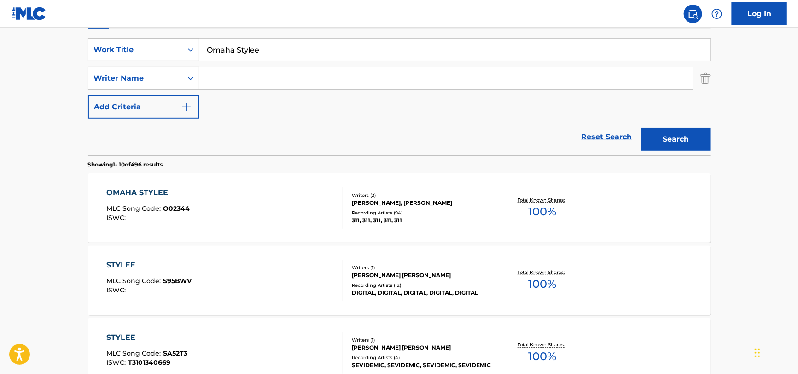
click at [193, 207] on div "OMAHA STYLEE MLC Song Code : O02344 ISWC :" at bounding box center [224, 207] width 237 height 41
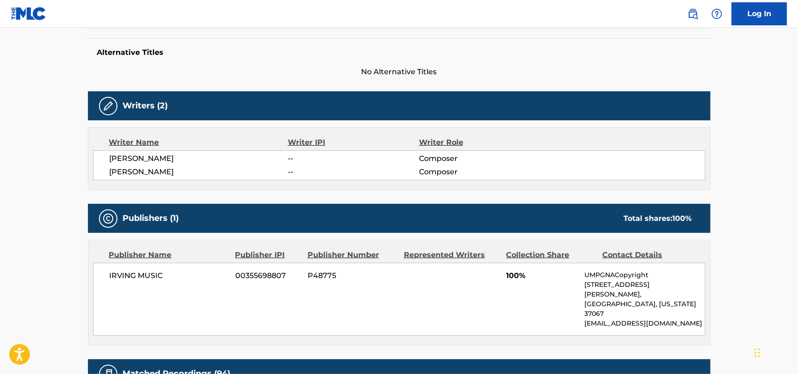
scroll to position [79, 0]
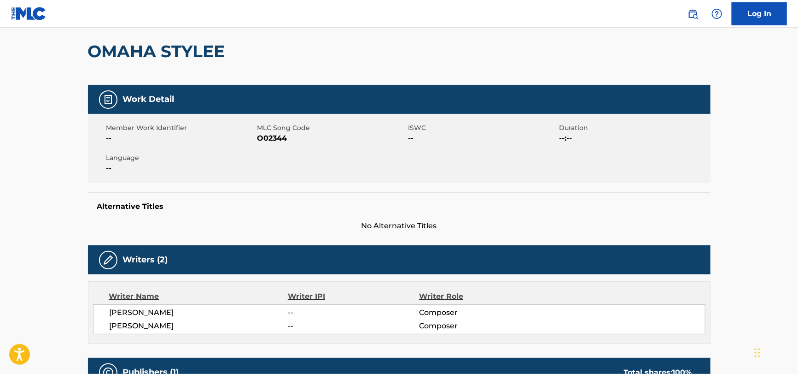
click at [277, 140] on span "O02344" at bounding box center [332, 138] width 149 height 11
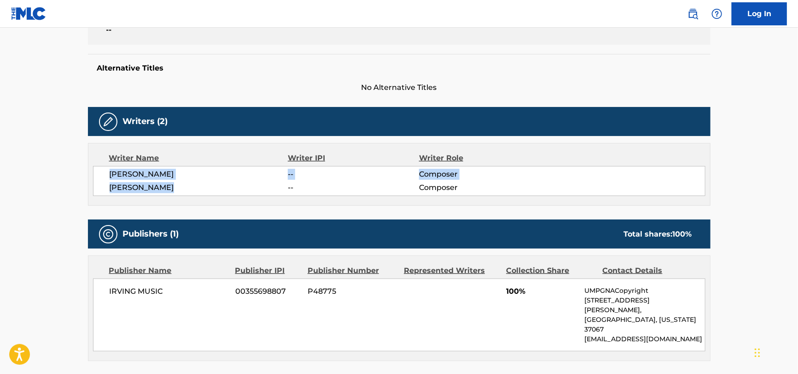
drag, startPoint x: 97, startPoint y: 171, endPoint x: 211, endPoint y: 194, distance: 115.5
click at [211, 194] on div "[PERSON_NAME] -- Composer [PERSON_NAME] -- Composer" at bounding box center [399, 181] width 613 height 30
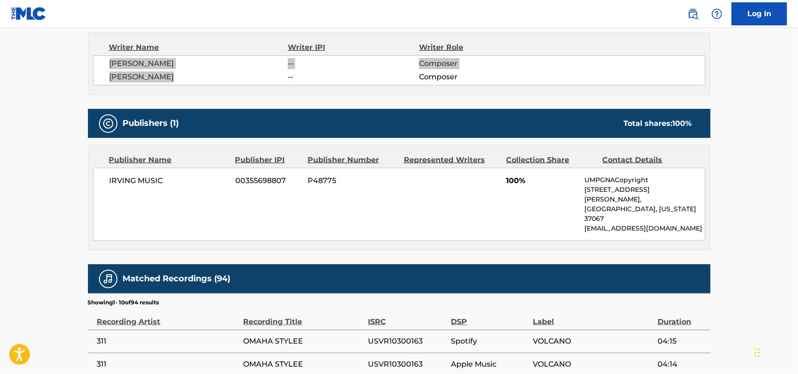
scroll to position [356, 0]
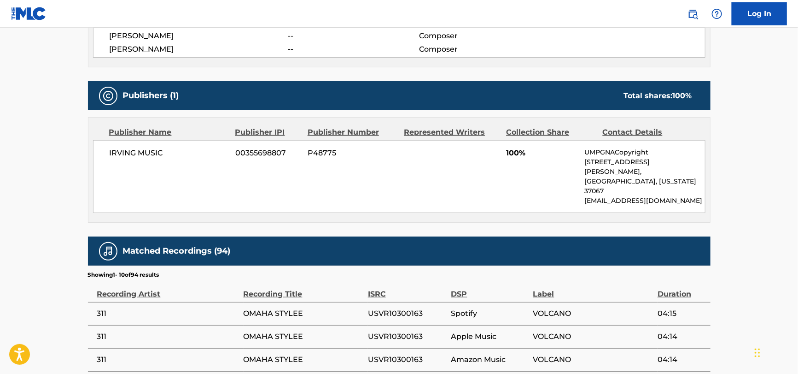
click at [135, 149] on span "IRVING MUSIC" at bounding box center [169, 152] width 119 height 11
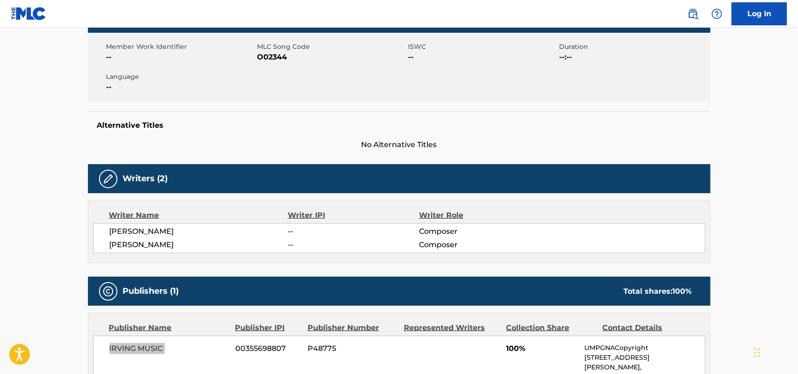
scroll to position [33, 0]
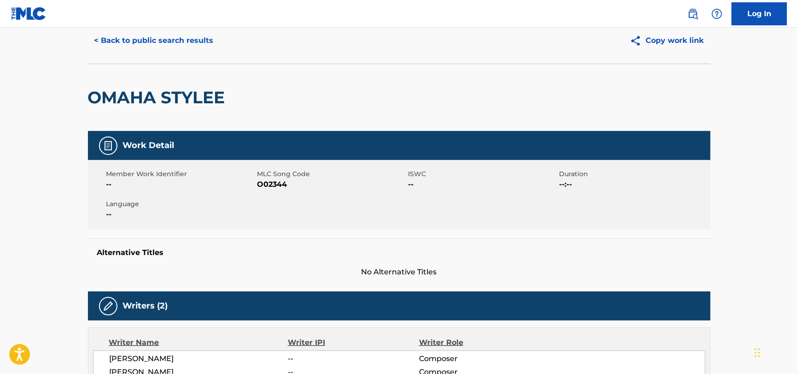
click at [167, 40] on button "< Back to public search results" at bounding box center [154, 40] width 132 height 23
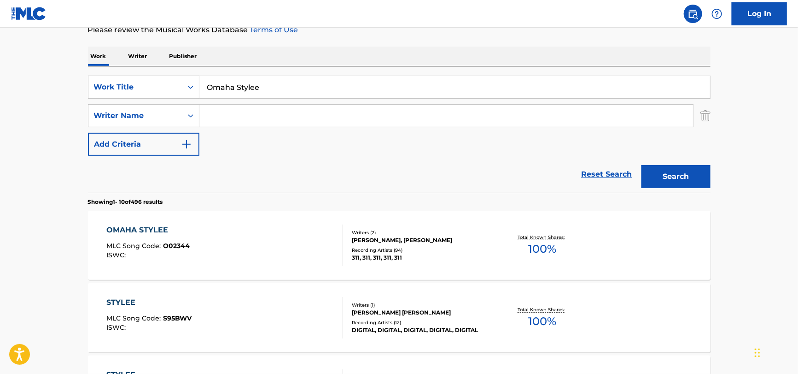
scroll to position [75, 0]
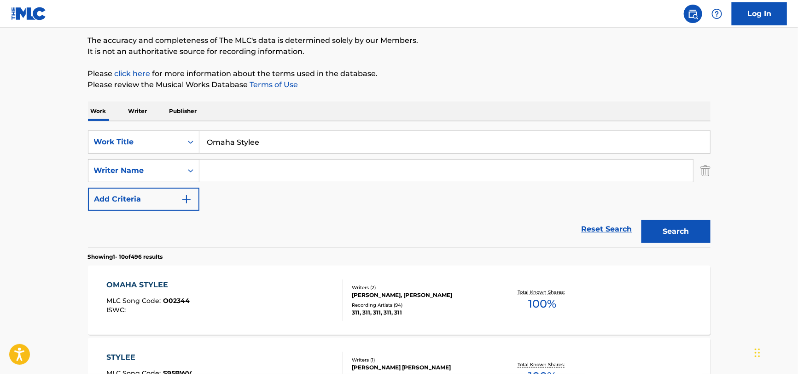
click at [255, 174] on input "Search Form" at bounding box center [446, 170] width 494 height 22
paste input "[PERSON_NAME]"
type input "[PERSON_NAME]"
click at [252, 136] on input "Omaha Stylee" at bounding box center [454, 142] width 511 height 22
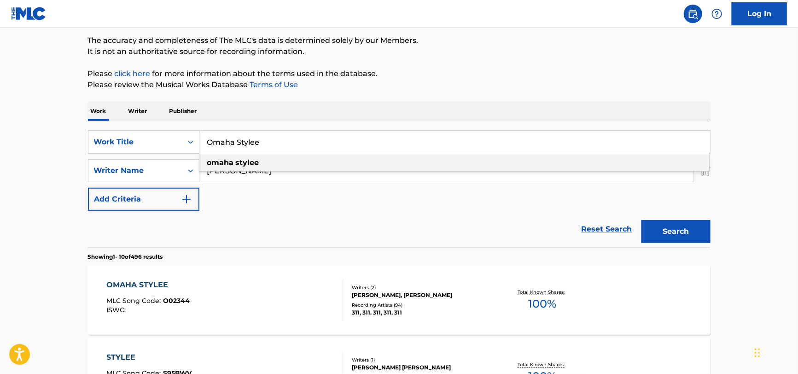
click at [252, 136] on input "Omaha Stylee" at bounding box center [454, 142] width 511 height 22
paste input "Battlefield"
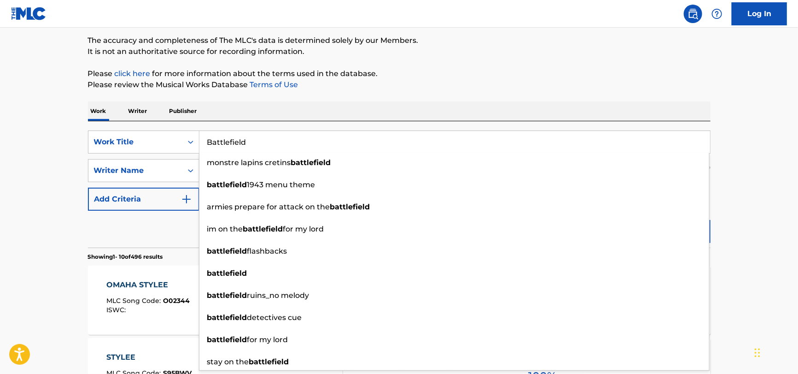
type input "Battlefield"
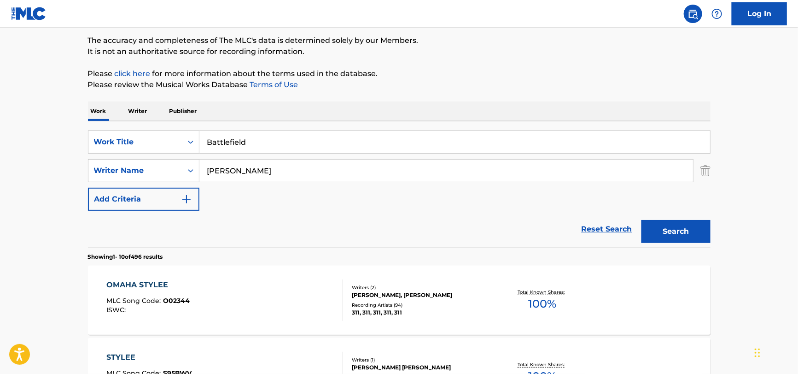
click at [314, 169] on input "[PERSON_NAME]" at bounding box center [446, 170] width 494 height 22
click at [642, 220] on button "Search" at bounding box center [676, 231] width 69 height 23
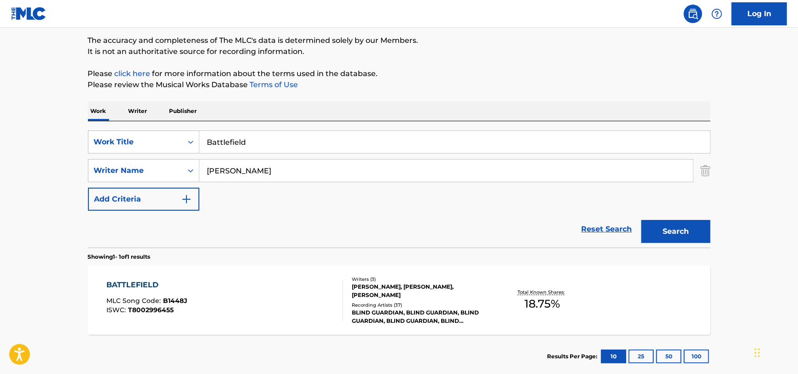
click at [222, 285] on div "BATTLEFIELD MLC Song Code : B1448J ISWC : T8002996455" at bounding box center [224, 299] width 237 height 41
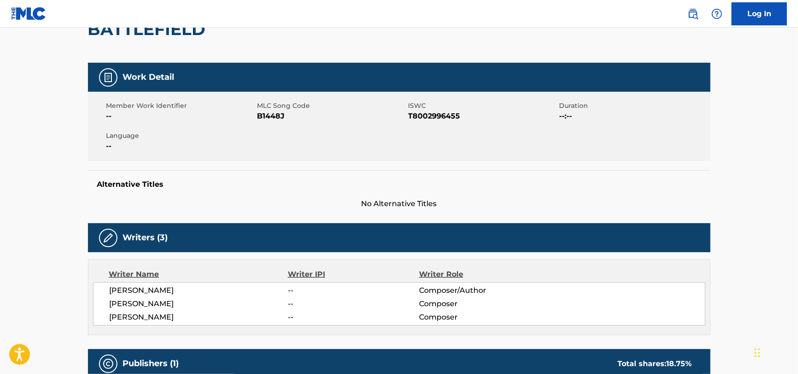
scroll to position [92, 0]
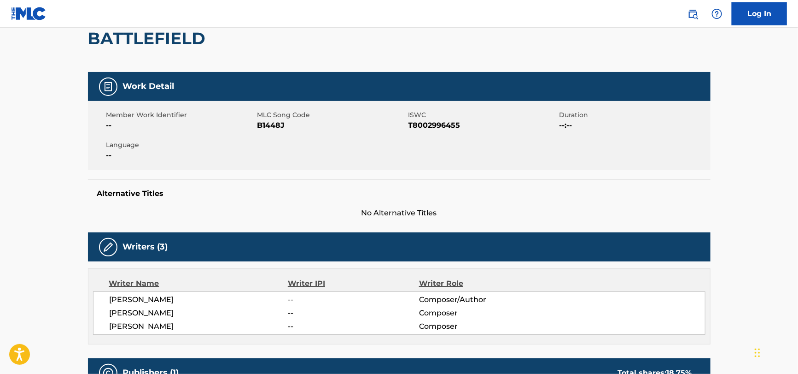
click at [276, 125] on span "B1448J" at bounding box center [332, 125] width 149 height 11
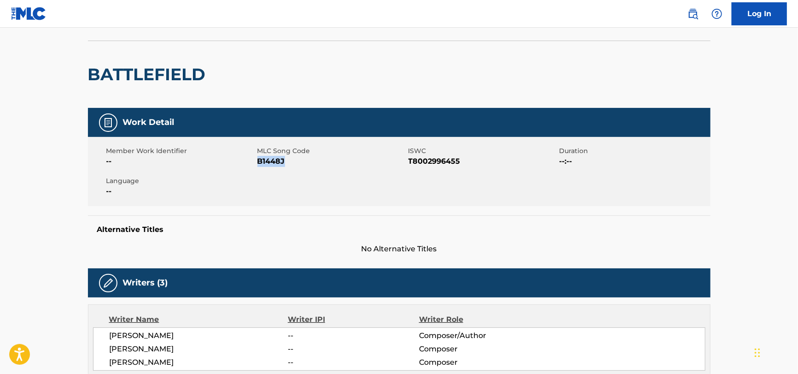
scroll to position [46, 0]
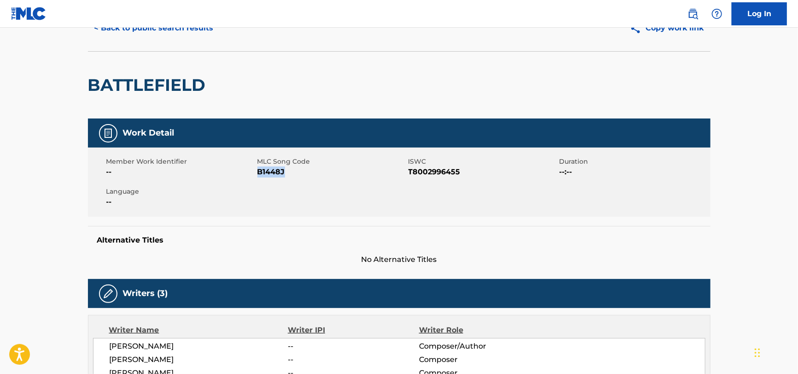
click at [273, 169] on span "B1448J" at bounding box center [332, 171] width 149 height 11
click at [436, 168] on span "T8002996455" at bounding box center [483, 171] width 149 height 11
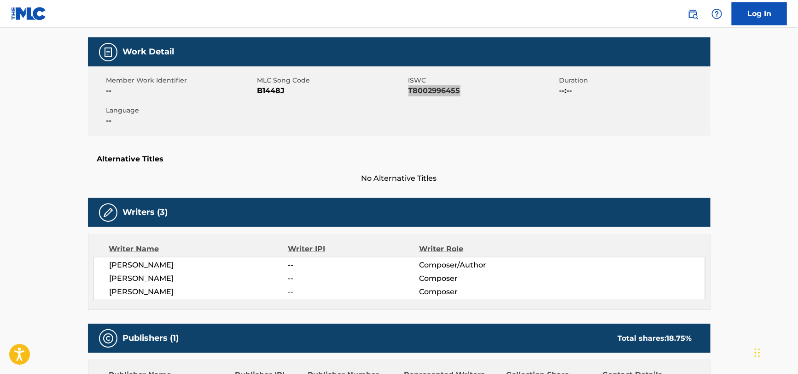
scroll to position [138, 0]
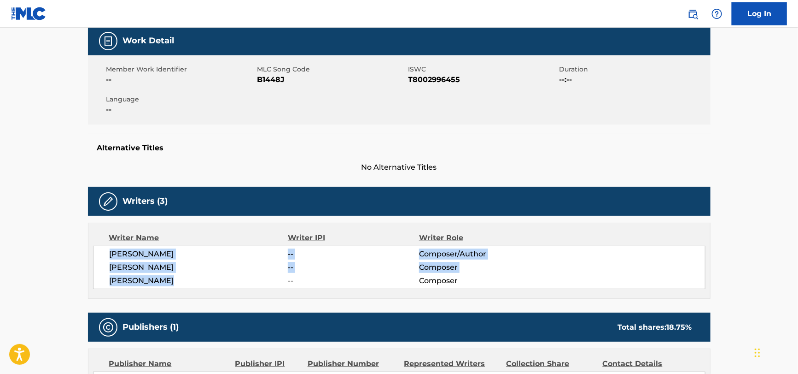
drag, startPoint x: 100, startPoint y: 254, endPoint x: 179, endPoint y: 283, distance: 84.0
click at [179, 283] on div "[PERSON_NAME] -- Composer/Author [PERSON_NAME] -- Composer [PERSON_NAME] -- Com…" at bounding box center [399, 267] width 613 height 43
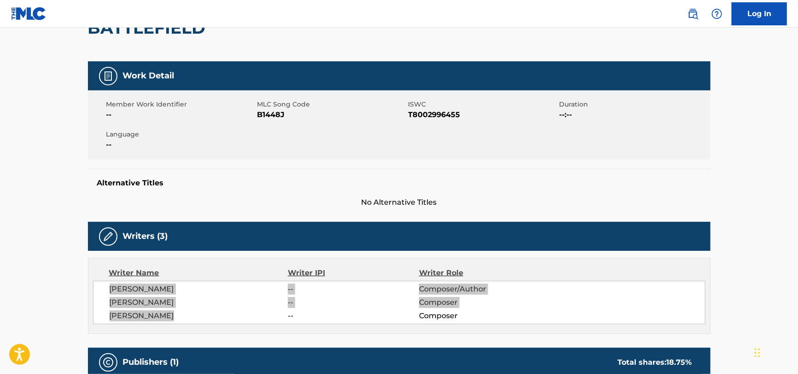
scroll to position [0, 0]
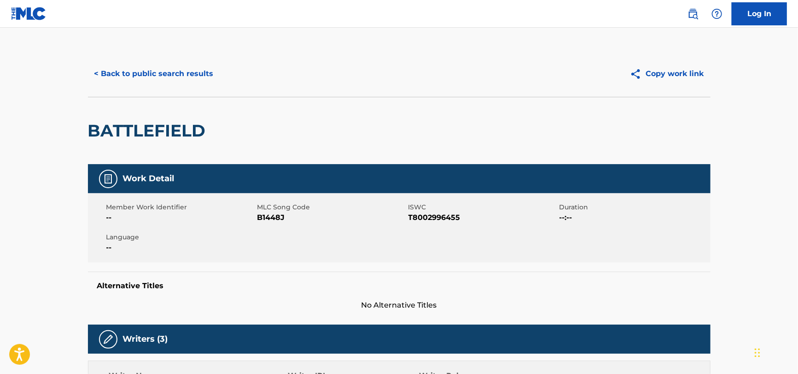
click at [177, 75] on button "< Back to public search results" at bounding box center [154, 73] width 132 height 23
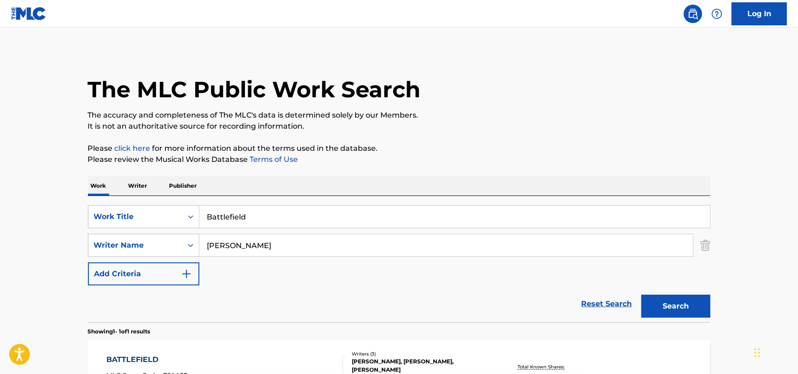
scroll to position [75, 0]
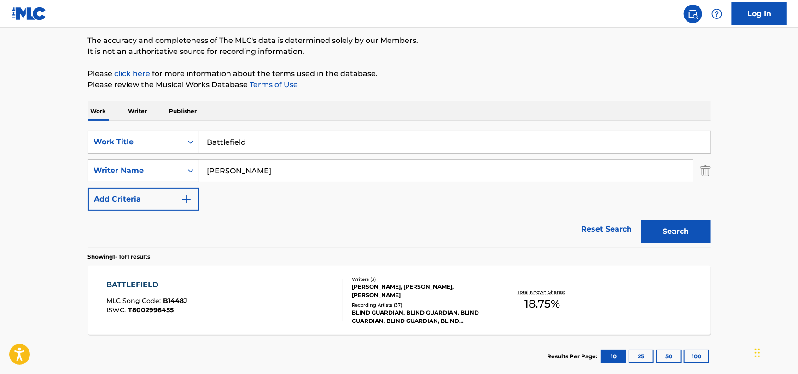
drag, startPoint x: 267, startPoint y: 139, endPoint x: 69, endPoint y: 180, distance: 202.9
click at [47, 169] on main "The MLC Public Work Search The accuracy and completeness of The MLC's data is d…" at bounding box center [399, 167] width 798 height 429
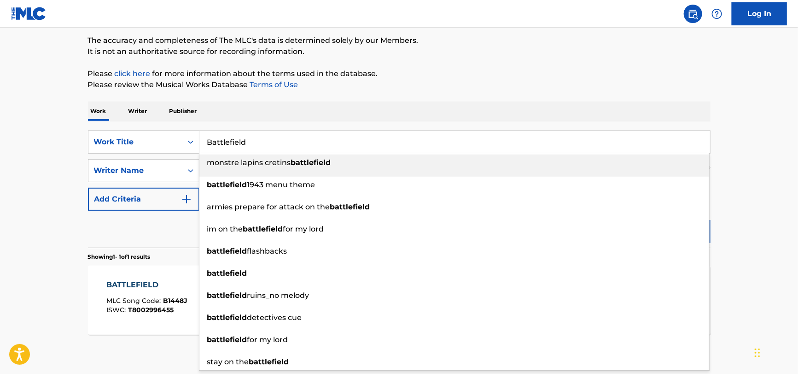
paste input "Fumbling Towards Ecstasy"
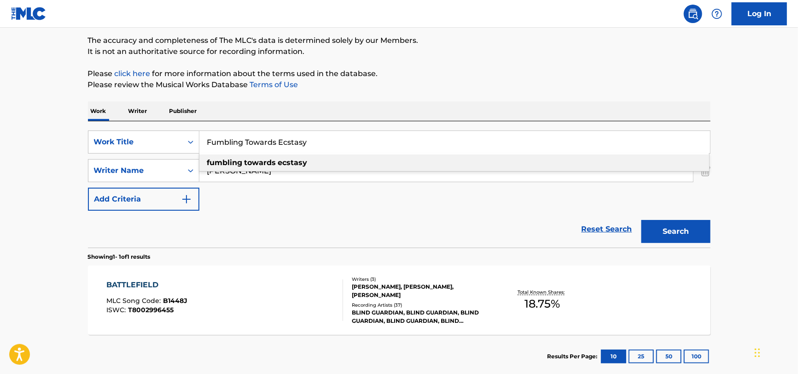
type input "Fumbling Towards Ecstasy"
click at [337, 224] on div "Reset Search Search" at bounding box center [399, 229] width 623 height 37
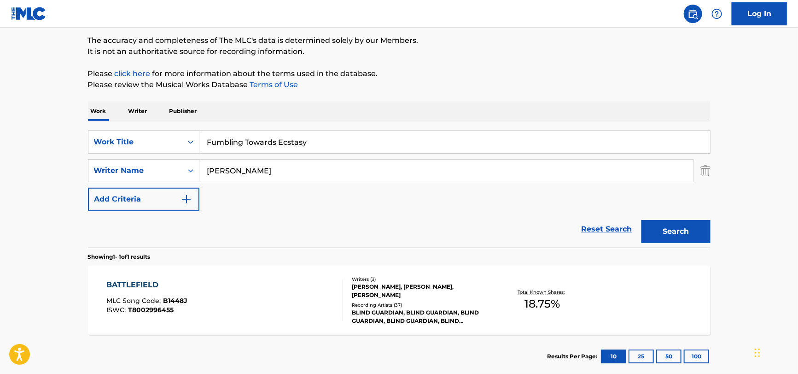
click at [294, 170] on input "[PERSON_NAME]" at bounding box center [446, 170] width 494 height 22
paste input "McLachlan"
type input "McLachlan"
click at [642, 220] on button "Search" at bounding box center [676, 231] width 69 height 23
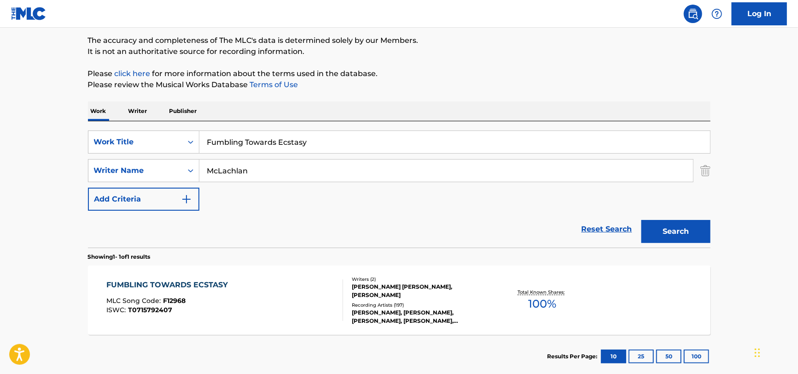
click at [264, 310] on div "FUMBLING TOWARDS ECSTASY MLC Song Code : F12968 ISWC : T0715792407" at bounding box center [224, 299] width 237 height 41
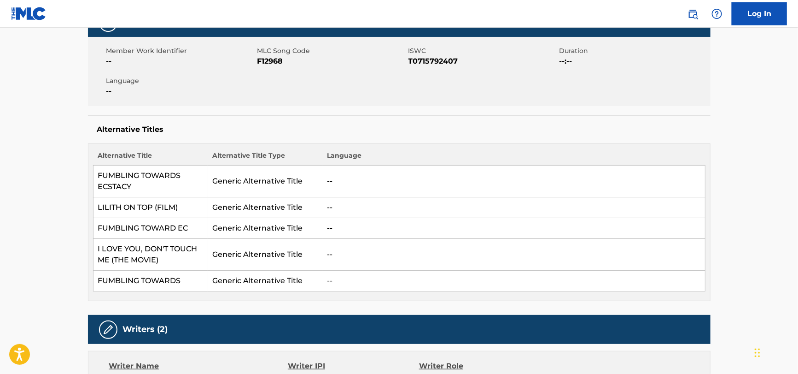
scroll to position [92, 0]
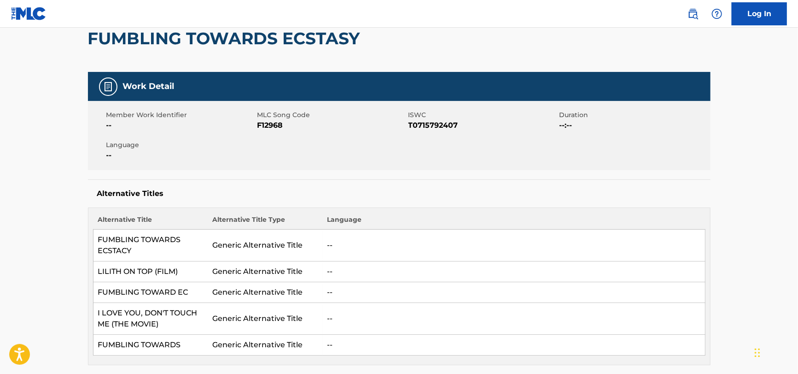
click at [270, 125] on span "F12968" at bounding box center [332, 125] width 149 height 11
click at [424, 120] on span "T0715792407" at bounding box center [483, 125] width 149 height 11
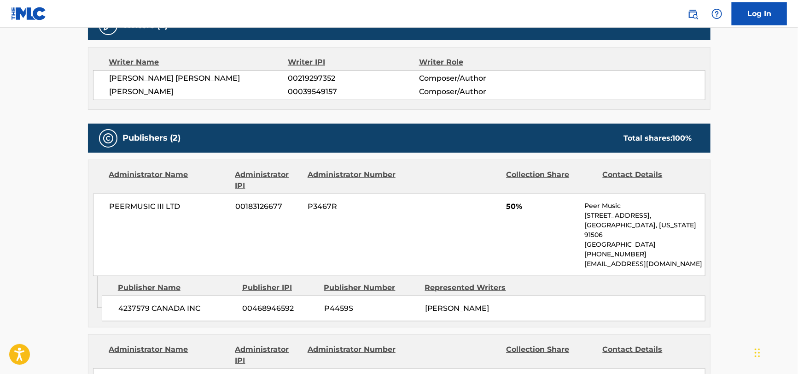
scroll to position [460, 0]
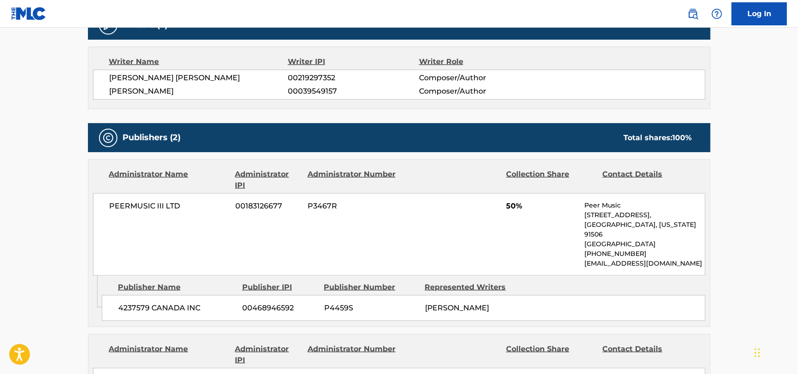
drag, startPoint x: 106, startPoint y: 72, endPoint x: 197, endPoint y: 89, distance: 93.3
click at [197, 89] on div "[PERSON_NAME] [PERSON_NAME] 00219297352 Composer/Author [PERSON_NAME] 000395491…" at bounding box center [399, 85] width 613 height 30
click at [151, 200] on span "PEERMUSIC III LTD" at bounding box center [169, 205] width 119 height 11
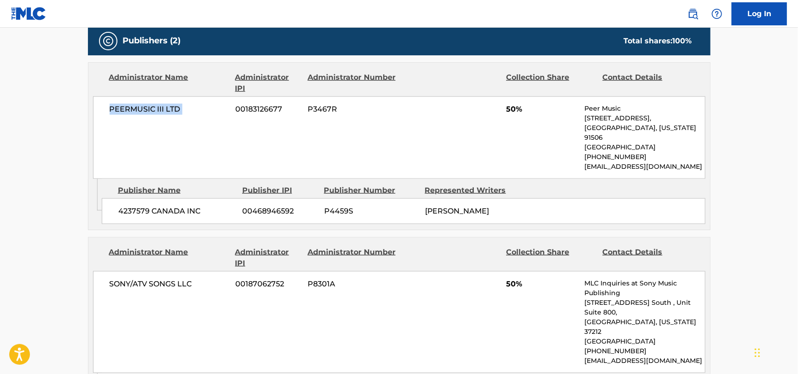
scroll to position [553, 0]
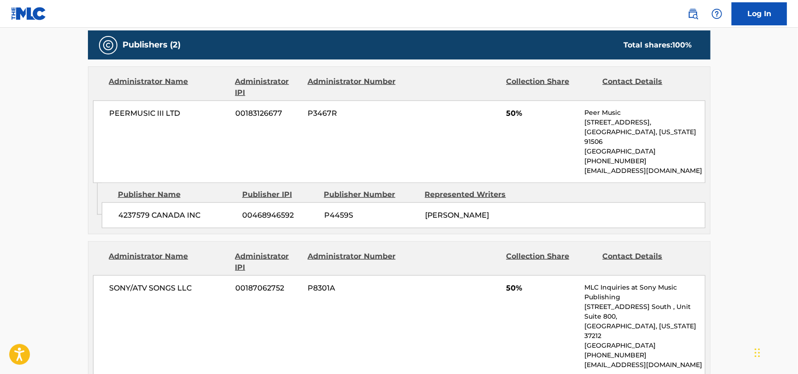
click at [166, 217] on span "4237579 CANADA INC" at bounding box center [176, 215] width 117 height 11
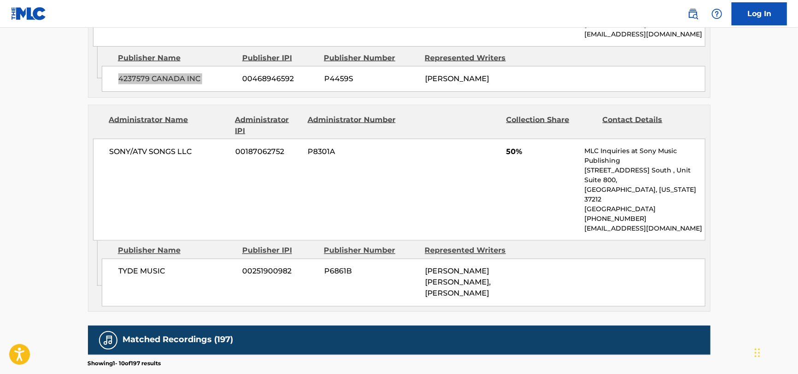
scroll to position [691, 0]
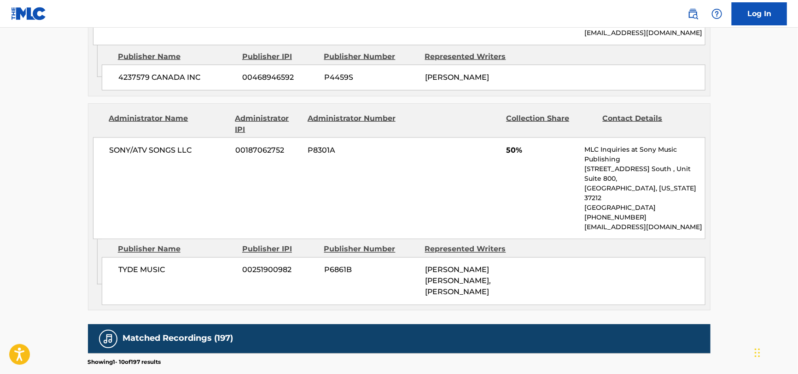
click at [150, 163] on div "SONY/ATV SONGS LLC 00187062752 P8301A 50% MLC Inquiries at Sony Music Publishin…" at bounding box center [399, 188] width 613 height 102
click at [123, 257] on div "TYDE MUSIC 00251900982 P6861B [PERSON_NAME] [PERSON_NAME], [PERSON_NAME]" at bounding box center [404, 281] width 604 height 48
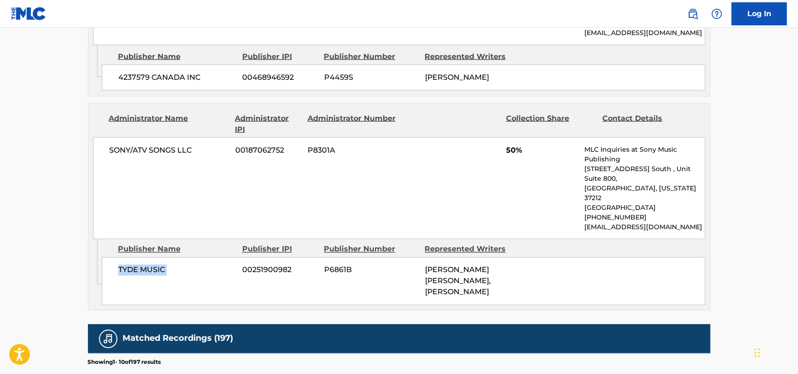
click at [123, 257] on div "TYDE MUSIC 00251900982 P6861B [PERSON_NAME] [PERSON_NAME], [PERSON_NAME]" at bounding box center [404, 281] width 604 height 48
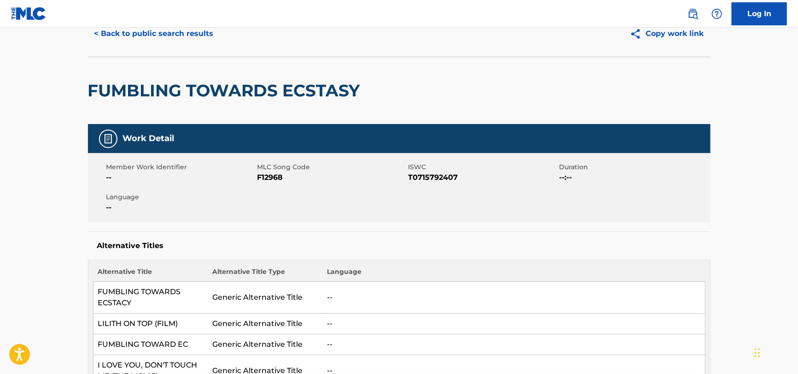
scroll to position [0, 0]
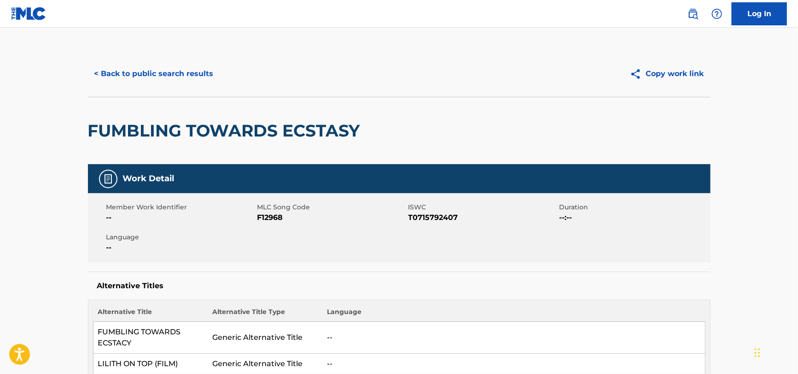
click at [134, 70] on button "< Back to public search results" at bounding box center [154, 73] width 132 height 23
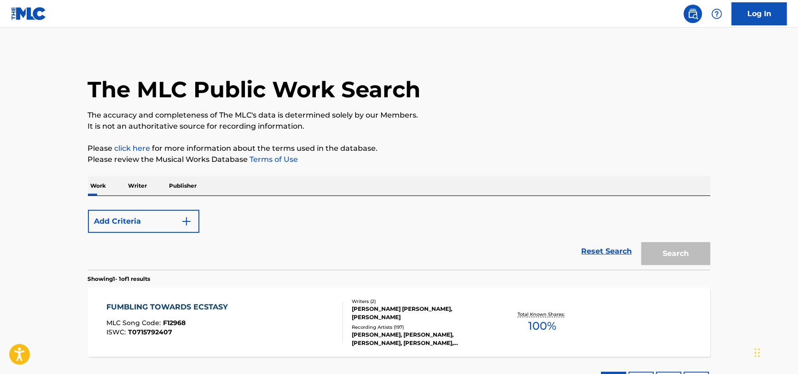
scroll to position [75, 0]
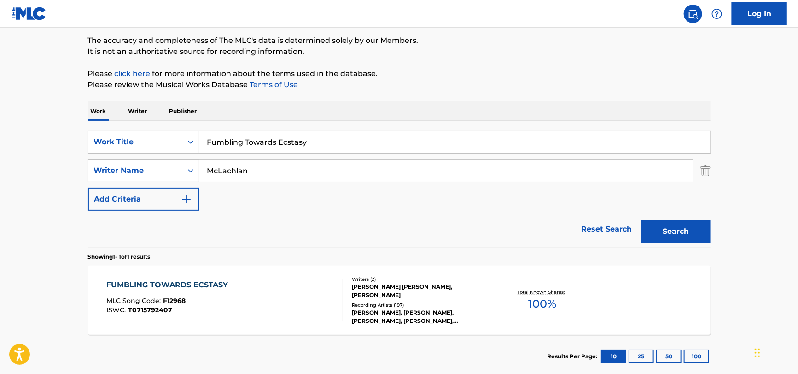
drag, startPoint x: 367, startPoint y: 147, endPoint x: 55, endPoint y: 151, distance: 311.9
click at [12, 151] on main "The MLC Public Work Search The accuracy and completeness of The MLC's data is d…" at bounding box center [399, 167] width 798 height 429
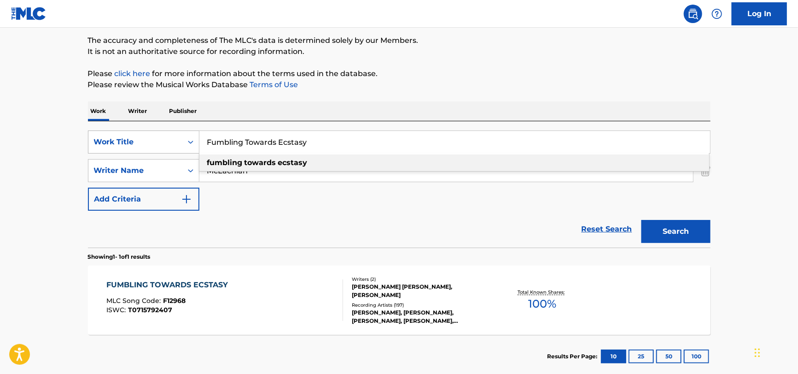
paste input "LOVING YOU by [PERSON_NAME]"
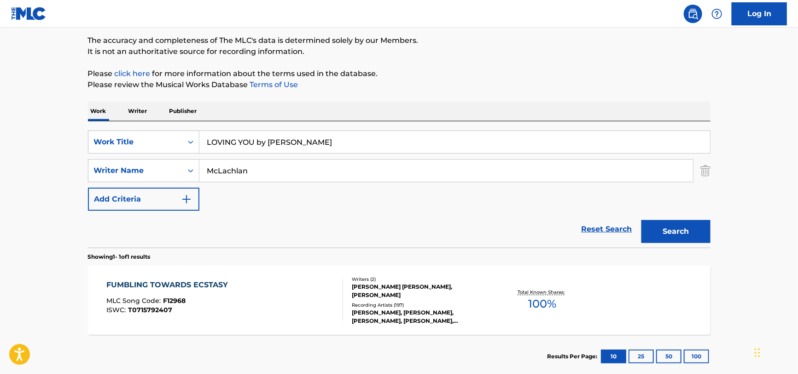
drag, startPoint x: 387, startPoint y: 148, endPoint x: 255, endPoint y: 147, distance: 131.8
click at [255, 147] on input "LOVING YOU by [PERSON_NAME]" at bounding box center [454, 142] width 511 height 22
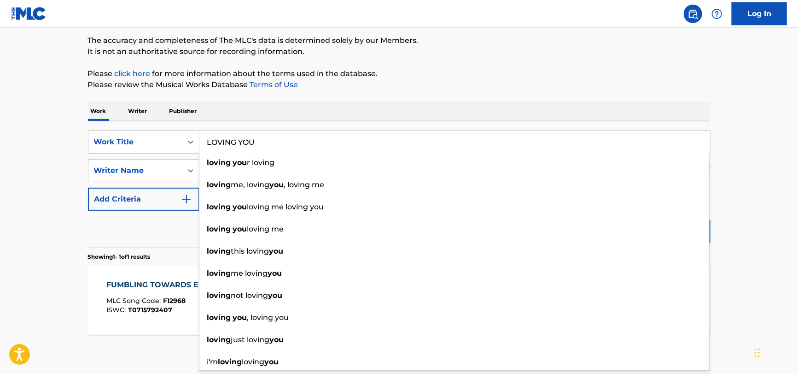
type input "LOVING YOU"
click at [183, 221] on div "Reset Search Search" at bounding box center [399, 229] width 623 height 37
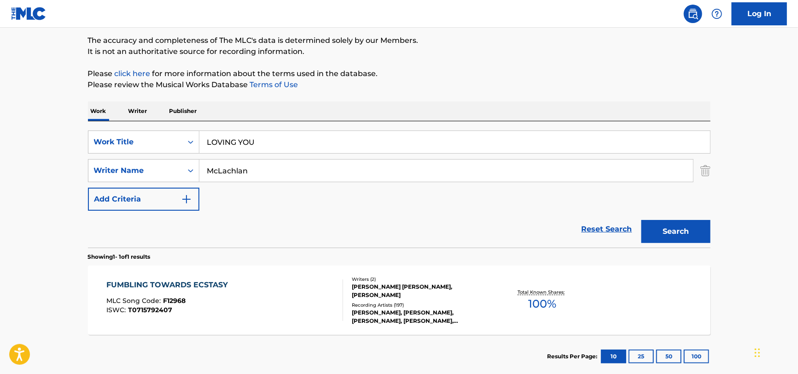
drag, startPoint x: 276, startPoint y: 164, endPoint x: 29, endPoint y: 203, distance: 249.5
click at [23, 204] on main "The MLC Public Work Search The accuracy and completeness of The MLC's data is d…" at bounding box center [399, 167] width 798 height 429
paste input "LOVING YOU by [PERSON_NAME]"
drag, startPoint x: 340, startPoint y: 170, endPoint x: 38, endPoint y: 191, distance: 302.5
click at [35, 192] on main "The MLC Public Work Search The accuracy and completeness of The MLC's data is d…" at bounding box center [399, 167] width 798 height 429
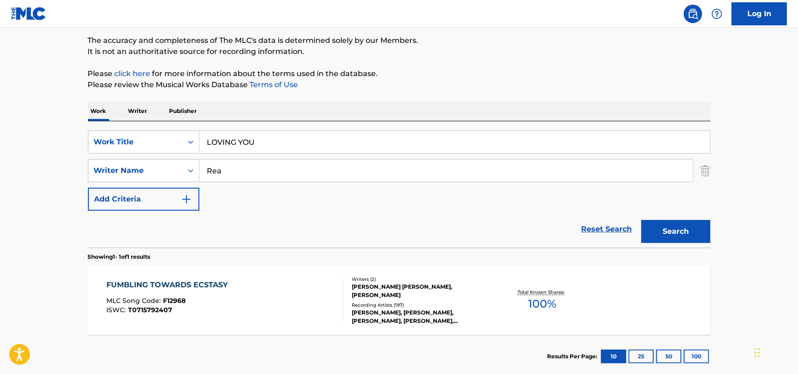
type input "Rea"
click at [642, 220] on button "Search" at bounding box center [676, 231] width 69 height 23
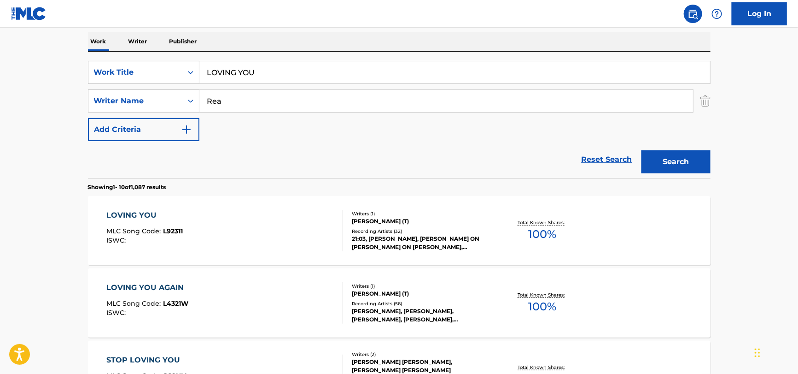
scroll to position [167, 0]
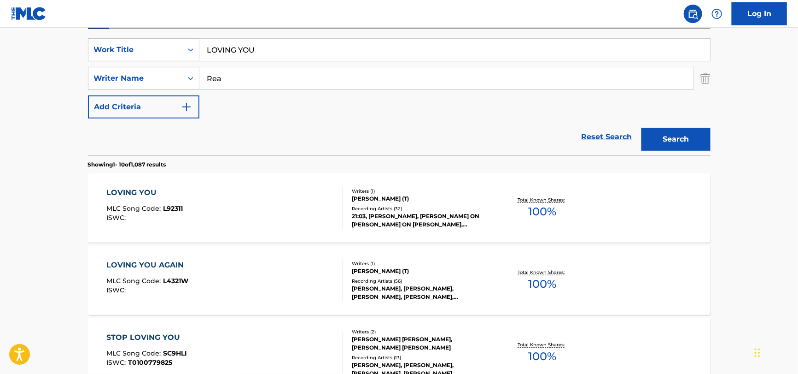
click at [223, 183] on div "LOVING YOU MLC Song Code : L92311 ISWC : Writers ( 1 ) [PERSON_NAME] (T) Record…" at bounding box center [399, 207] width 623 height 69
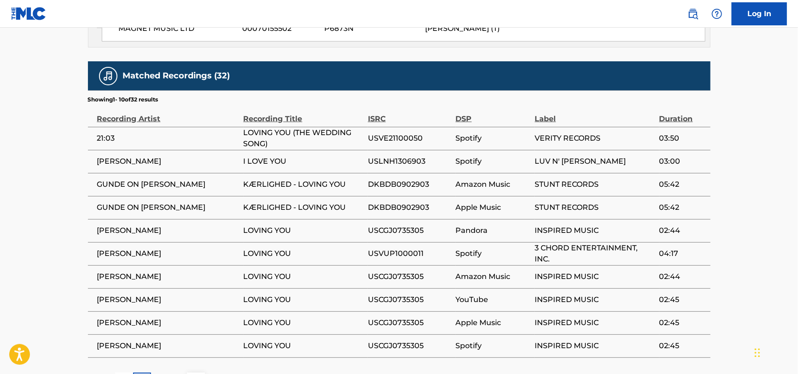
scroll to position [553, 0]
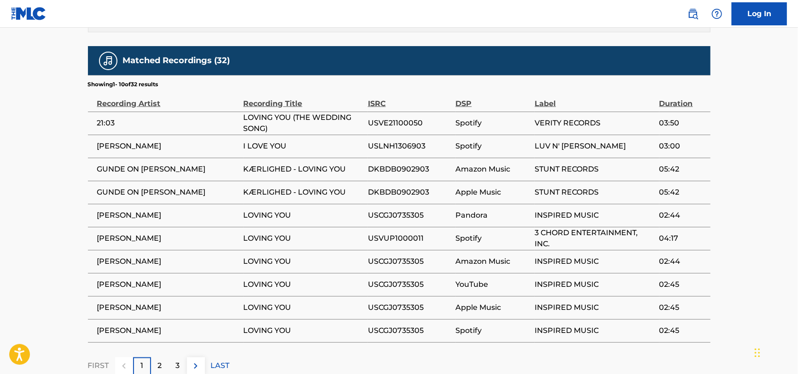
click at [201, 366] on button at bounding box center [196, 366] width 18 height 18
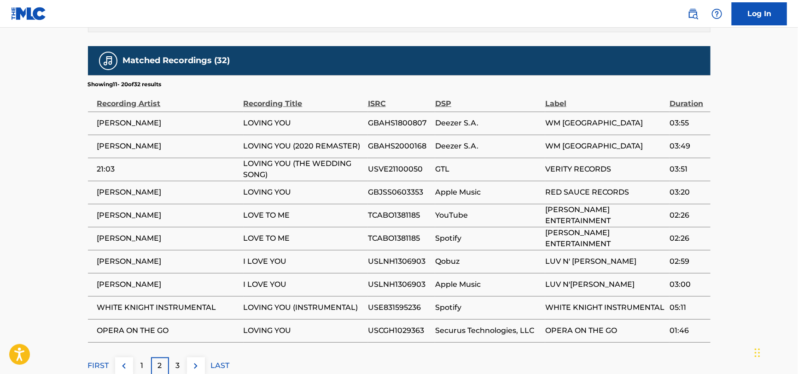
click at [199, 366] on img at bounding box center [195, 365] width 11 height 11
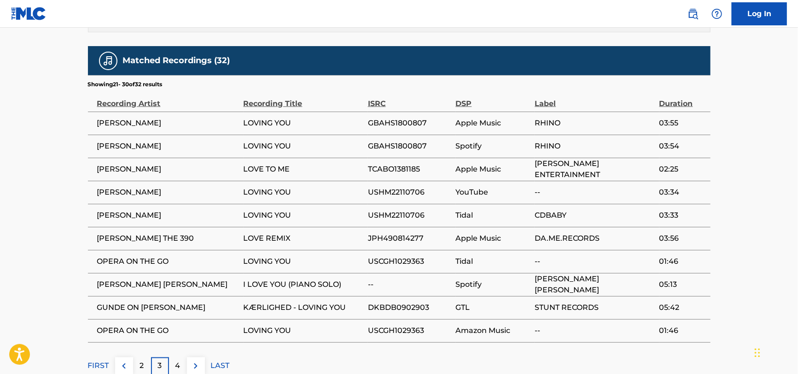
click at [199, 366] on img at bounding box center [195, 365] width 11 height 11
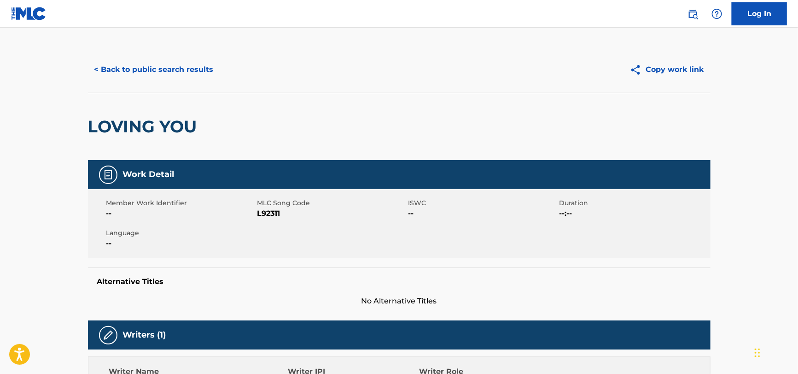
scroll to position [0, 0]
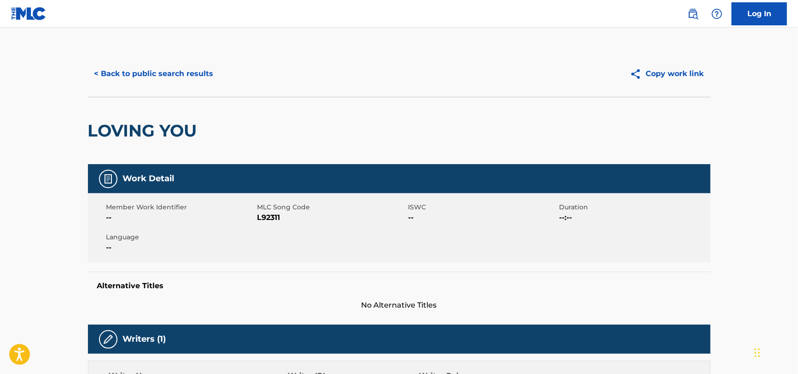
click at [149, 76] on button "< Back to public search results" at bounding box center [154, 73] width 132 height 23
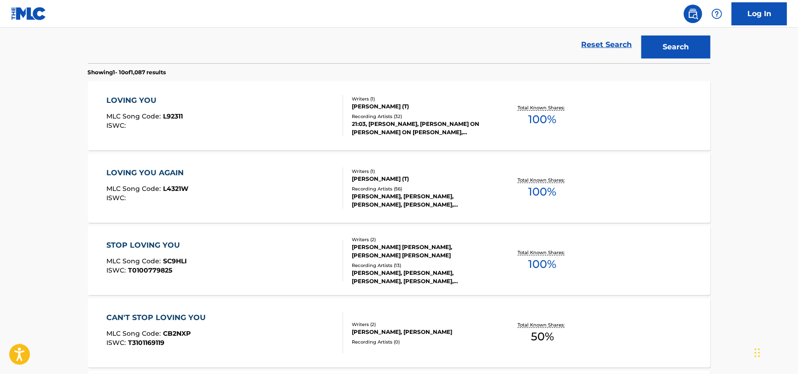
scroll to position [305, 0]
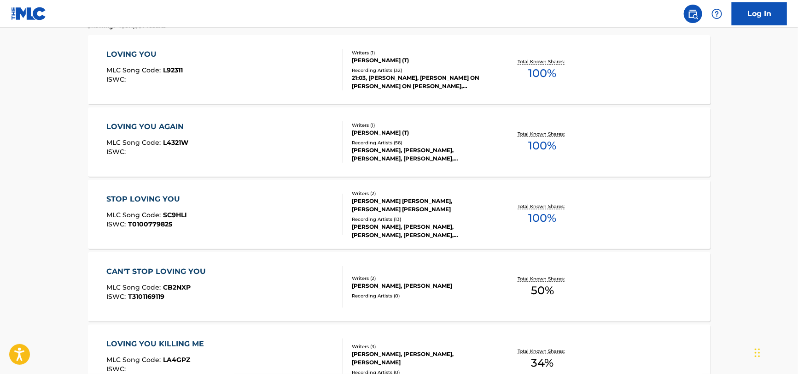
click at [185, 152] on div "ISWC :" at bounding box center [147, 151] width 82 height 7
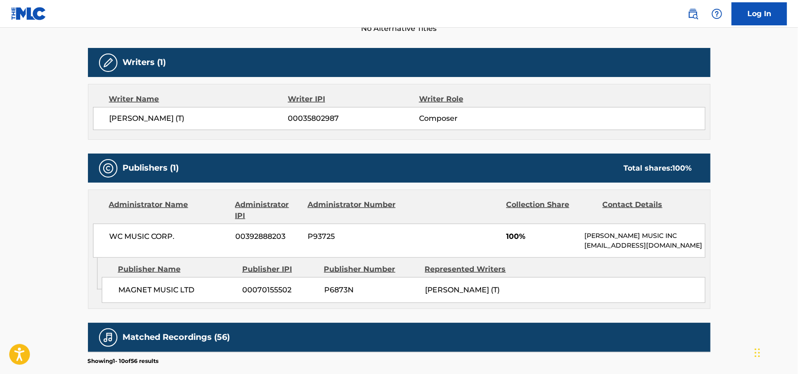
scroll to position [553, 0]
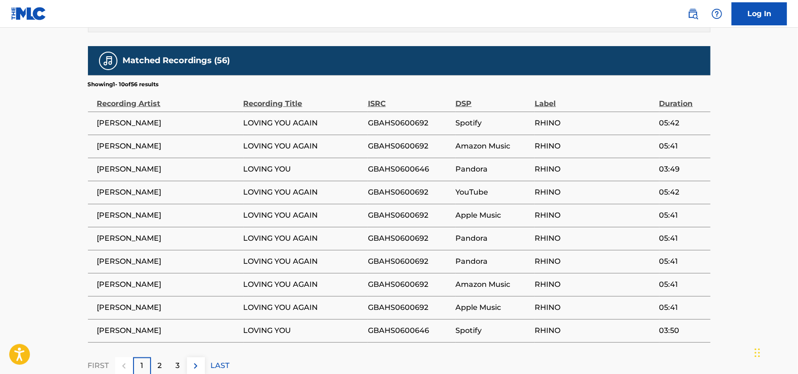
click at [195, 361] on img at bounding box center [195, 365] width 11 height 11
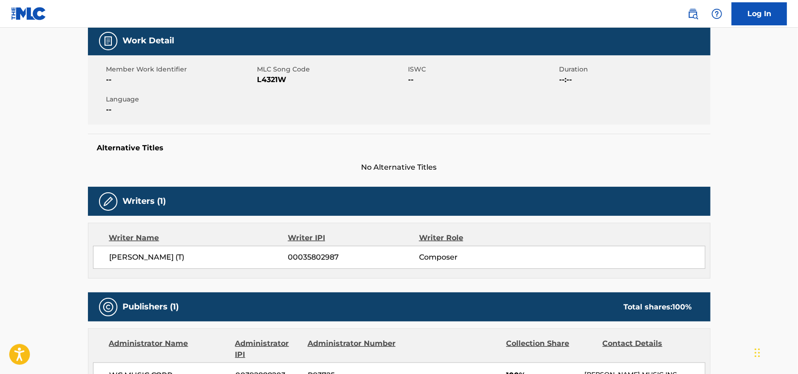
scroll to position [0, 0]
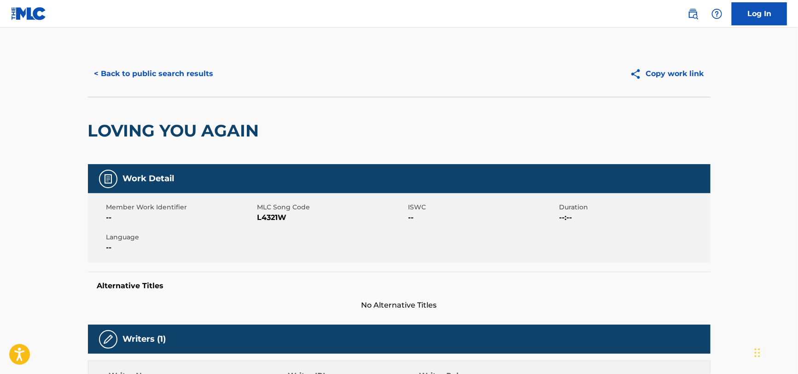
click at [159, 77] on button "< Back to public search results" at bounding box center [154, 73] width 132 height 23
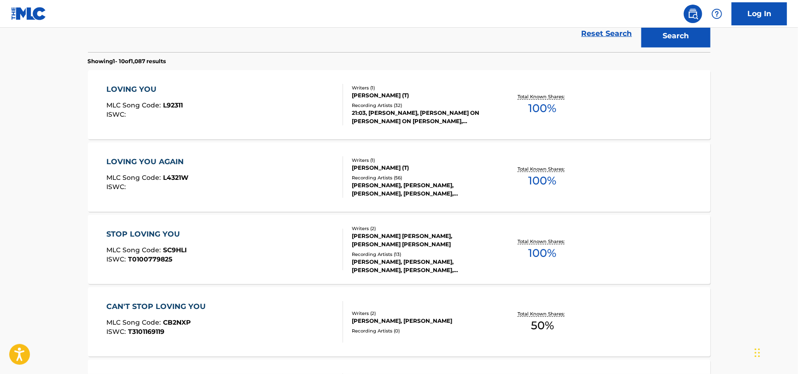
scroll to position [219, 0]
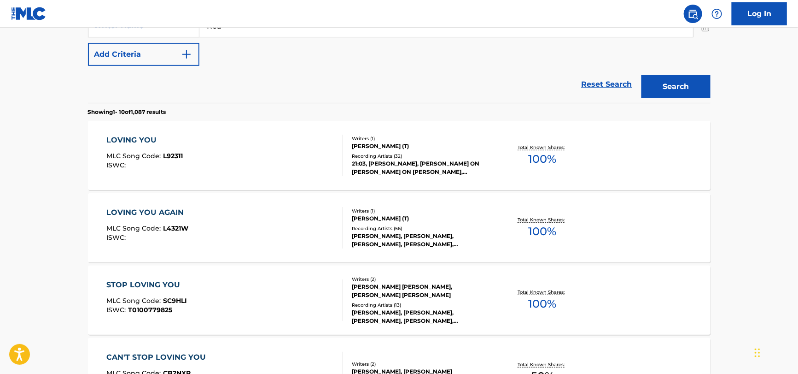
click at [290, 169] on div "LOVING YOU MLC Song Code : L92311 ISWC :" at bounding box center [224, 155] width 237 height 41
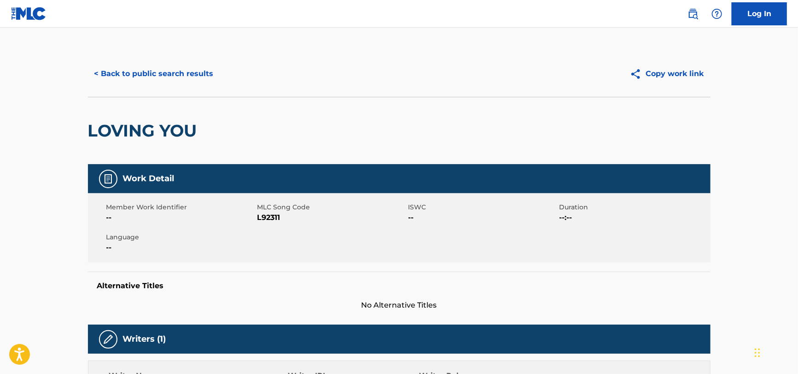
click at [122, 74] on button "< Back to public search results" at bounding box center [154, 73] width 132 height 23
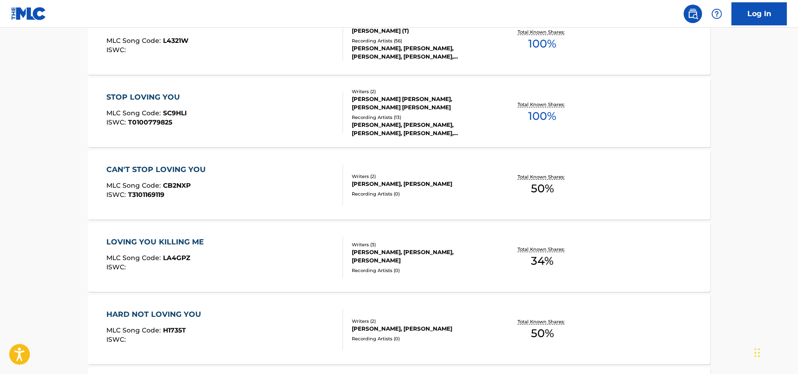
scroll to position [364, 0]
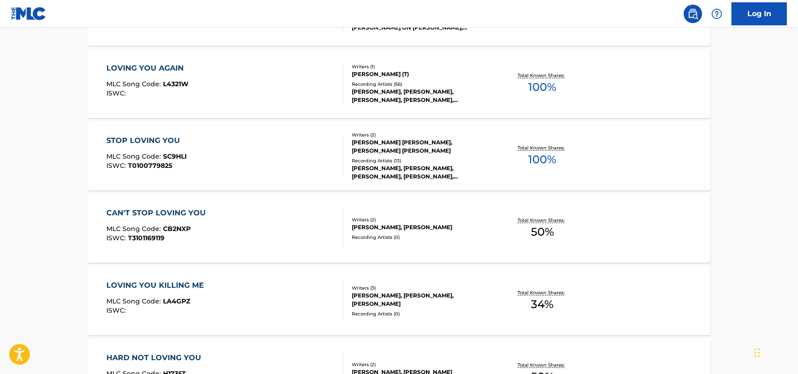
click at [208, 86] on div "LOVING YOU AGAIN MLC Song Code : L4321W ISWC :" at bounding box center [224, 83] width 237 height 41
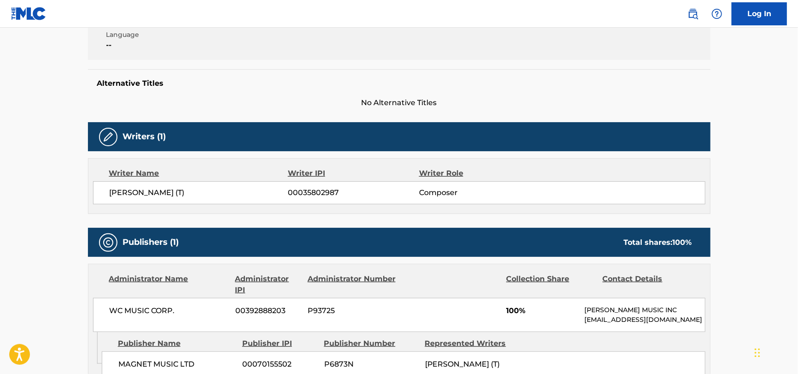
scroll to position [92, 0]
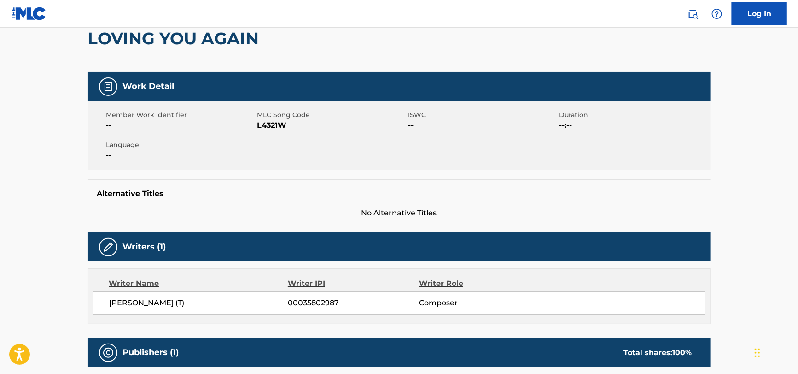
click at [178, 46] on h2 "LOVING YOU AGAIN" at bounding box center [176, 38] width 176 height 21
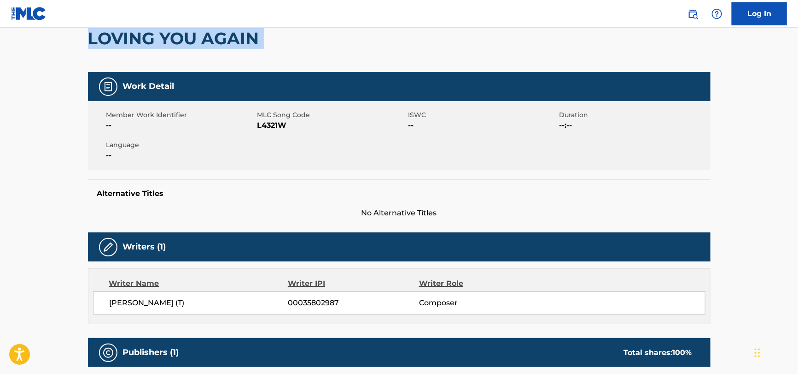
click at [178, 46] on h2 "LOVING YOU AGAIN" at bounding box center [176, 38] width 176 height 21
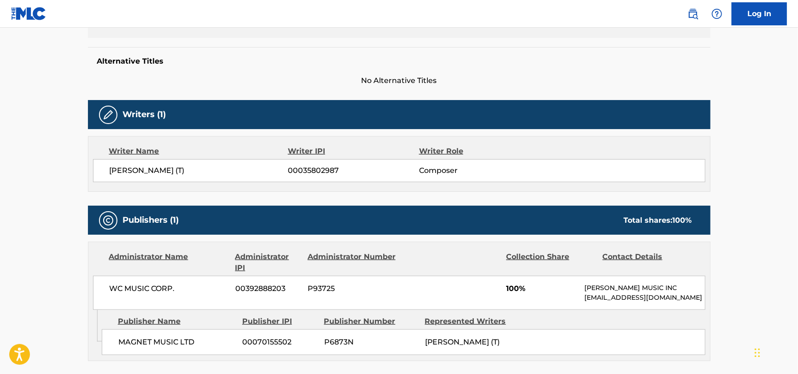
scroll to position [323, 0]
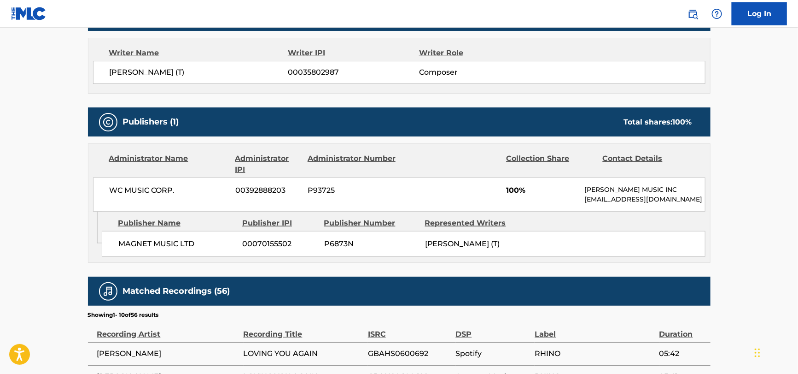
click at [145, 196] on div "WC MUSIC CORP. 00392888203 P93725 100% [PERSON_NAME] MUSIC INC [EMAIL_ADDRESS][…" at bounding box center [399, 194] width 613 height 34
click at [144, 196] on div "WC MUSIC CORP. 00392888203 P93725 100% [PERSON_NAME] MUSIC INC [EMAIL_ADDRESS][…" at bounding box center [399, 194] width 613 height 34
click at [188, 240] on span "MAGNET MUSIC LTD" at bounding box center [176, 243] width 117 height 11
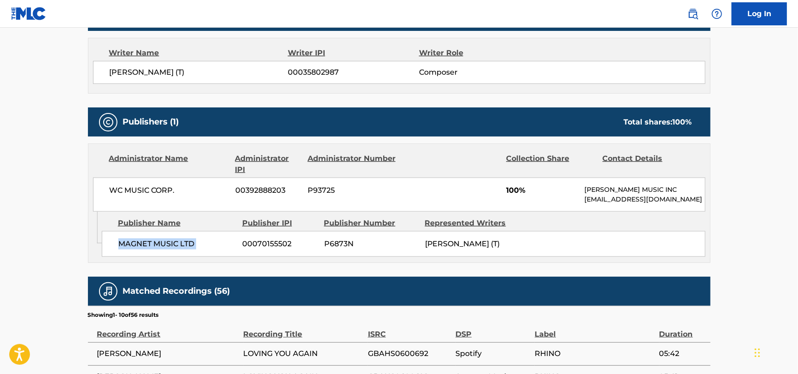
click at [188, 240] on span "MAGNET MUSIC LTD" at bounding box center [176, 243] width 117 height 11
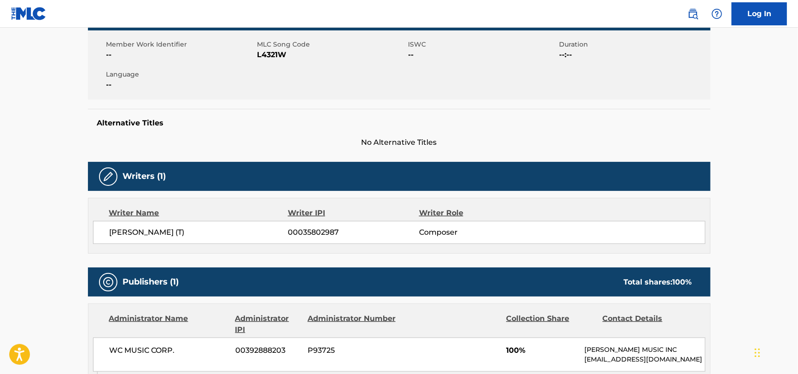
scroll to position [0, 0]
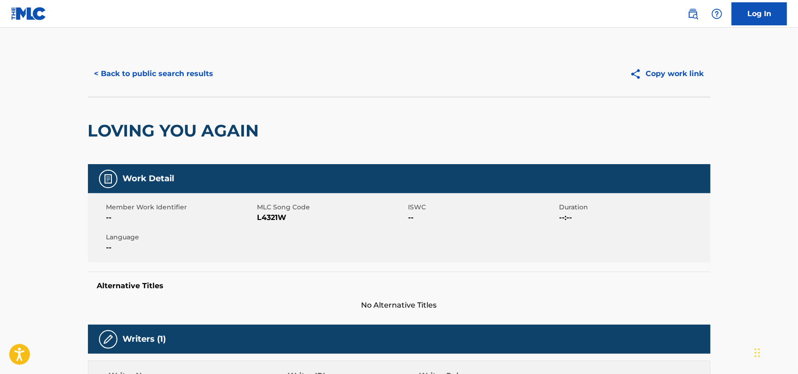
click at [265, 212] on span "L4321W" at bounding box center [332, 217] width 149 height 11
